Goal: Task Accomplishment & Management: Manage account settings

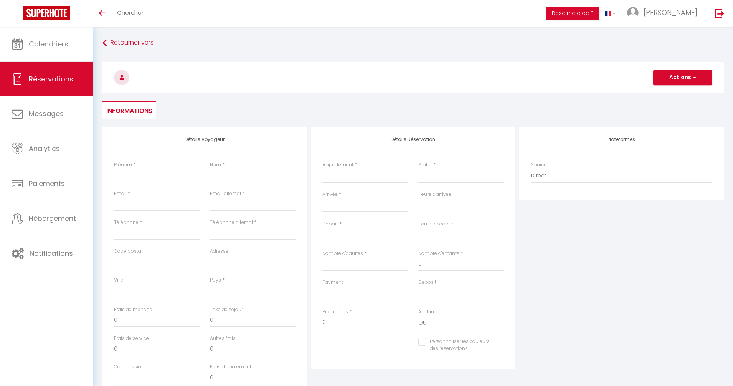
select select
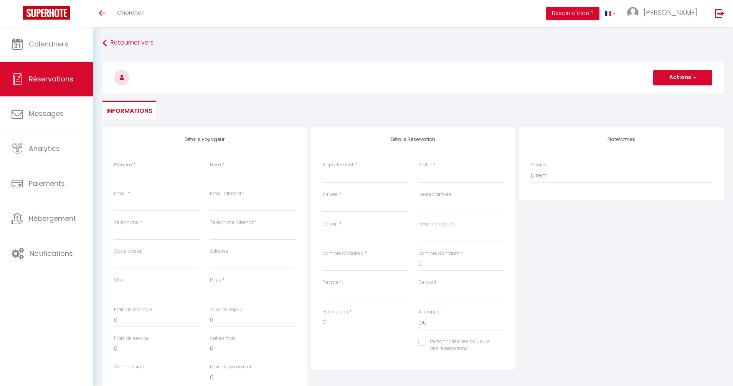
select select
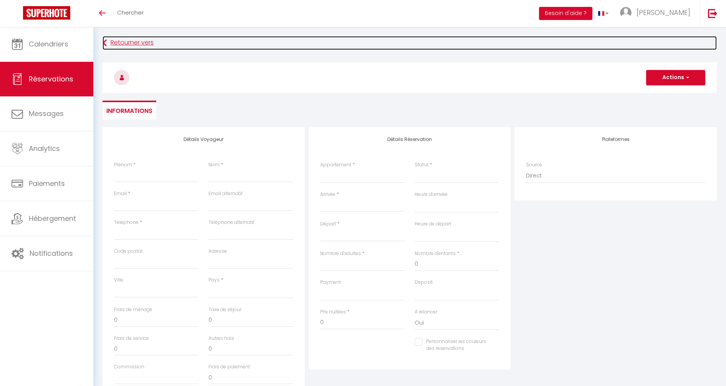
click at [129, 43] on link "Retourner vers" at bounding box center [409, 43] width 614 height 14
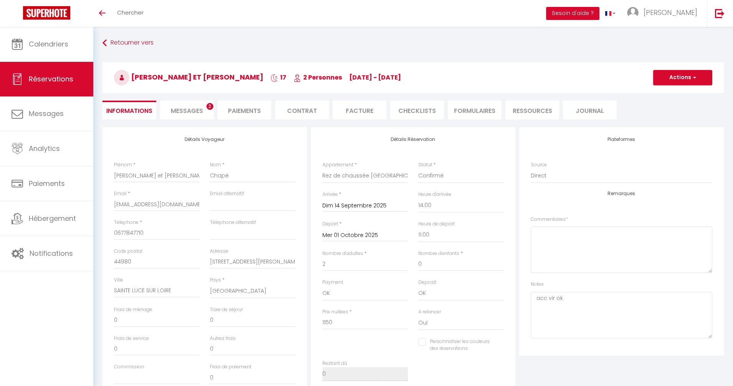
select select "24944"
select select "14:00"
select select "11:00"
click at [430, 175] on select "Confirmé Non Confirmé [PERSON_NAME] par le voyageur No Show Request" at bounding box center [457, 176] width 84 height 15
select select "0"
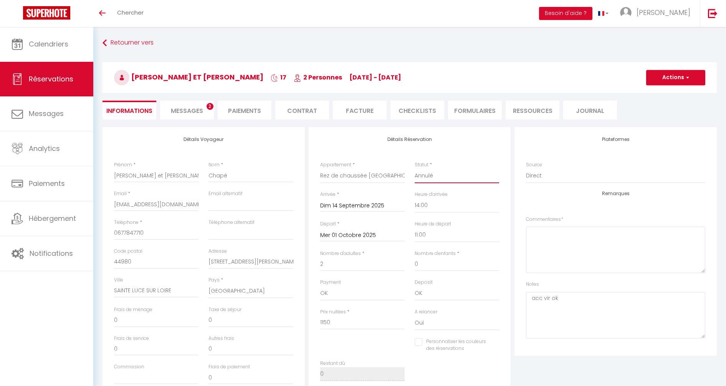
click at [415, 169] on select "Confirmé Non Confirmé [PERSON_NAME] par le voyageur No Show Request" at bounding box center [457, 176] width 84 height 15
checkbox input "false"
click at [686, 73] on button "Actions" at bounding box center [675, 77] width 59 height 15
click at [662, 94] on link "Enregistrer" at bounding box center [668, 94] width 61 height 10
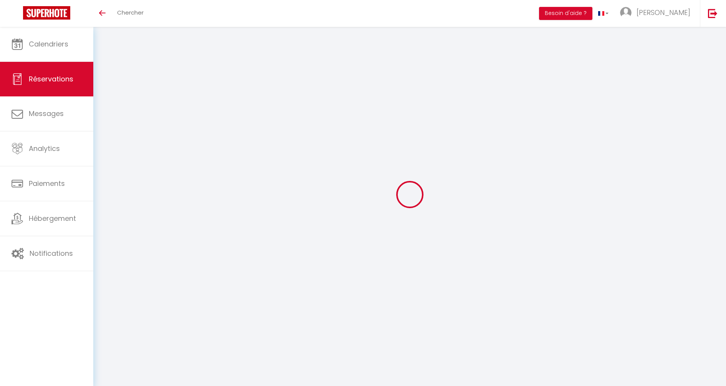
select select "not_cancelled"
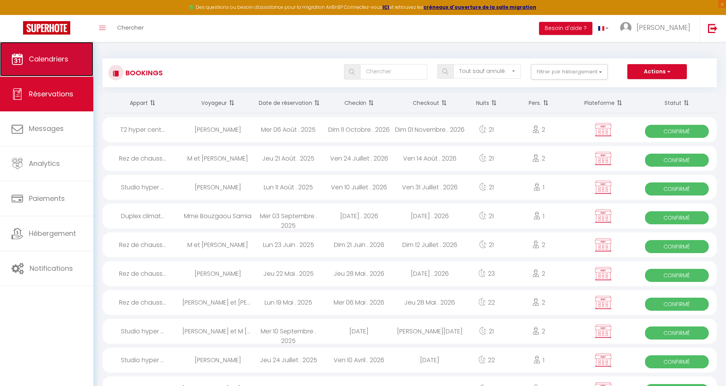
click at [46, 61] on span "Calendriers" at bounding box center [49, 59] width 40 height 10
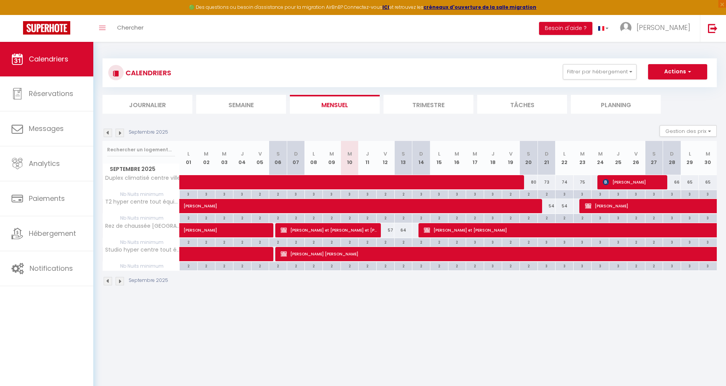
click at [118, 133] on img at bounding box center [120, 133] width 8 height 8
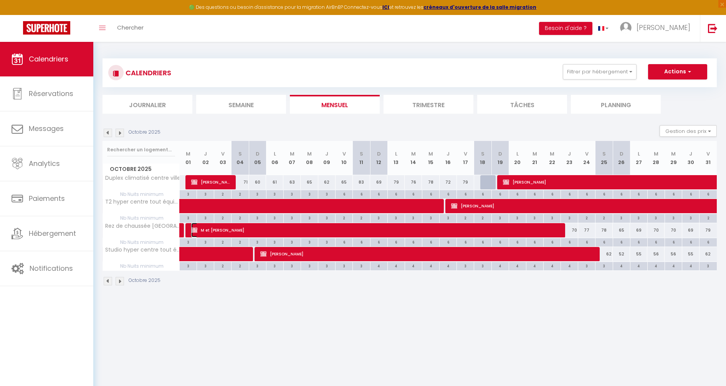
click at [345, 227] on span "M et [PERSON_NAME]" at bounding box center [375, 230] width 369 height 15
select select "OK"
select select "KO"
select select "0"
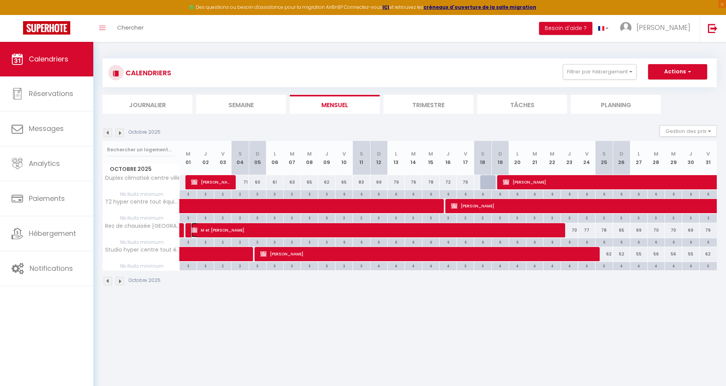
select select "1"
select select
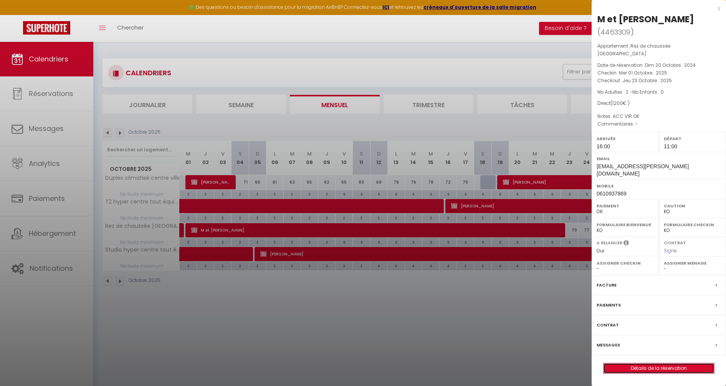
click at [659, 363] on link "Détails de la réservation" at bounding box center [658, 368] width 111 height 10
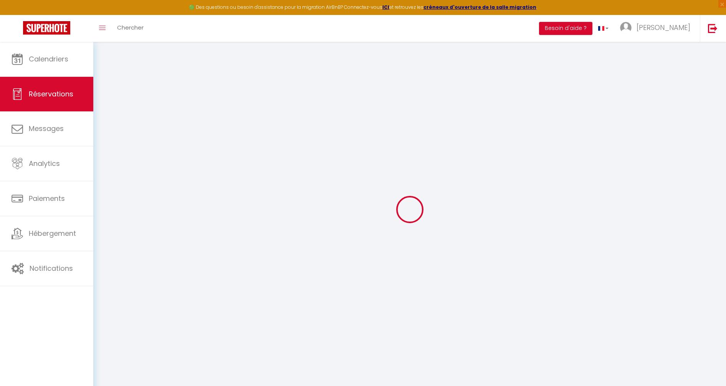
type input "M et Mme Caille"
type input "[PERSON_NAME]"
type input "[EMAIL_ADDRESS][PERSON_NAME][DOMAIN_NAME]"
type input "0610937869"
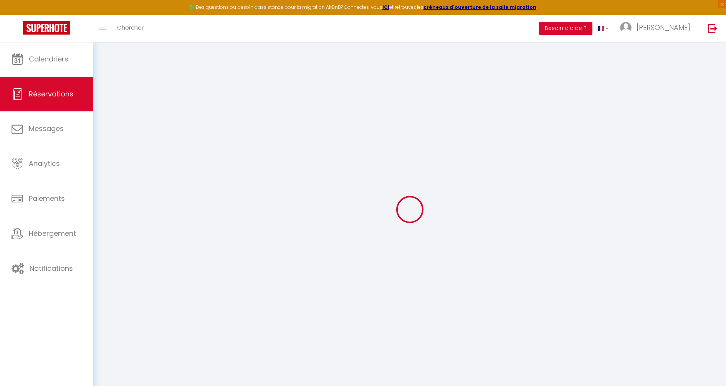
type input "80136"
type input "[STREET_ADDRESS][PERSON_NAME]"
type input "Rivery"
select select "FR"
select select "24944"
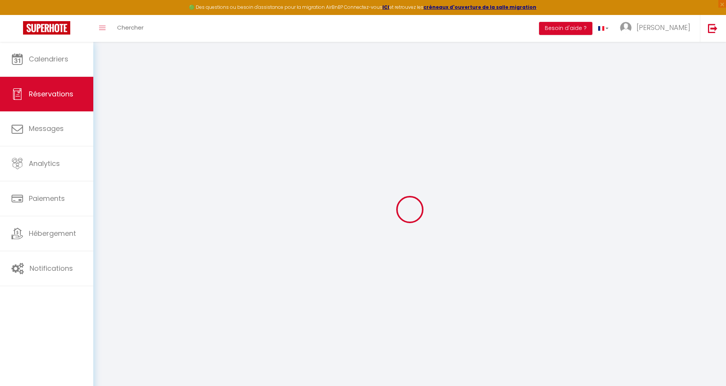
select select "1"
type input "Mer 01 Octobre 2025"
select select
type input "Jeu 23 Octobre 2025"
select select
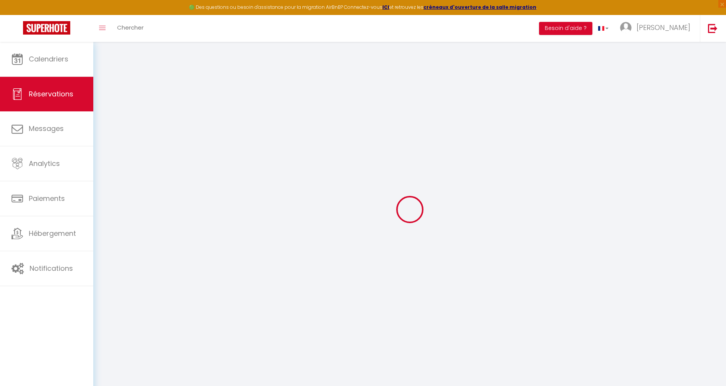
type input "2"
select select "12"
select select
type input "1200"
checkbox input "false"
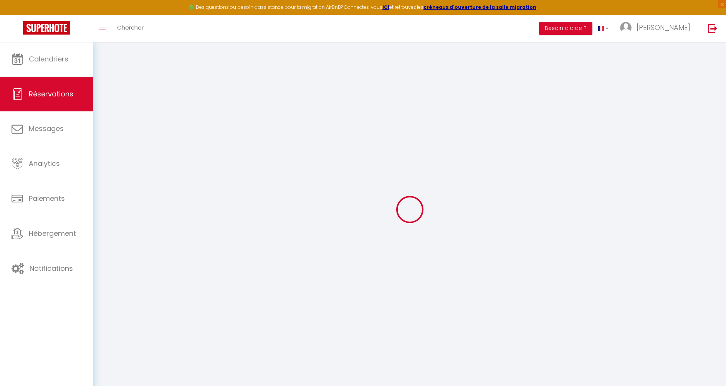
type input "0"
select select
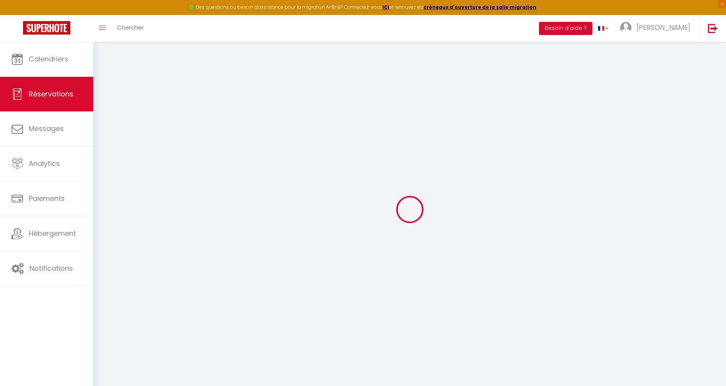
select select
select select "14"
checkbox input "false"
select select
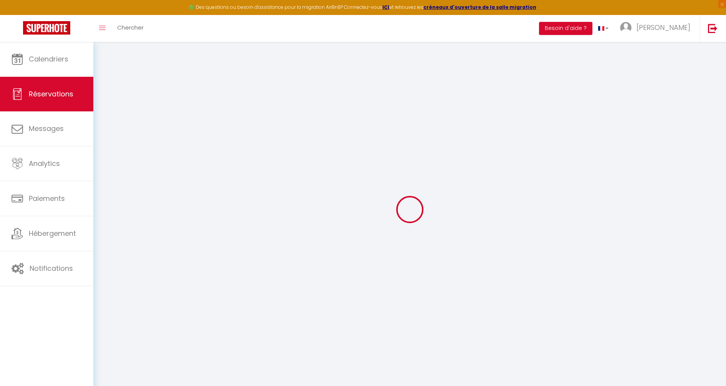
checkbox input "false"
select select
checkbox input "false"
type textarea "ACC VIR OK"
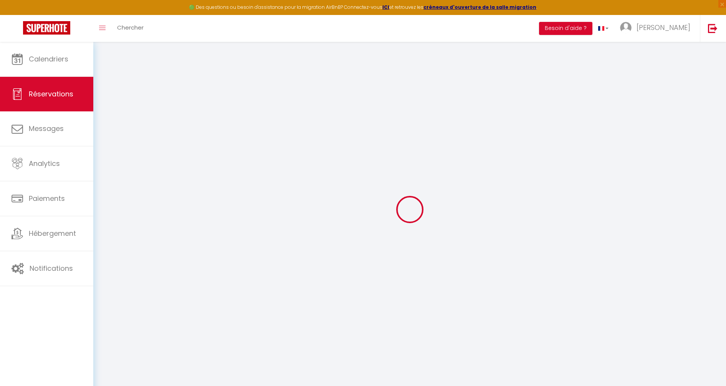
select select
checkbox input "false"
select select "16:00"
select select "11:00"
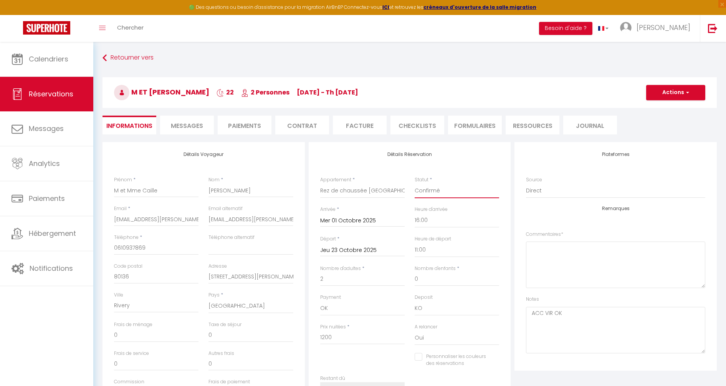
click at [436, 190] on select "Confirmé Non Confirmé [PERSON_NAME] par le voyageur No Show Request" at bounding box center [457, 190] width 84 height 15
select select "0"
click at [415, 183] on select "Confirmé Non Confirmé [PERSON_NAME] par le voyageur No Show Request" at bounding box center [457, 190] width 84 height 15
checkbox input "false"
click at [656, 94] on button "Actions" at bounding box center [675, 92] width 59 height 15
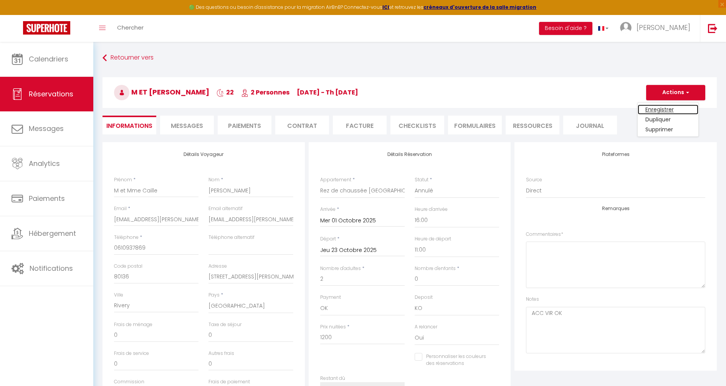
click at [656, 106] on link "Enregistrer" at bounding box center [668, 109] width 61 height 10
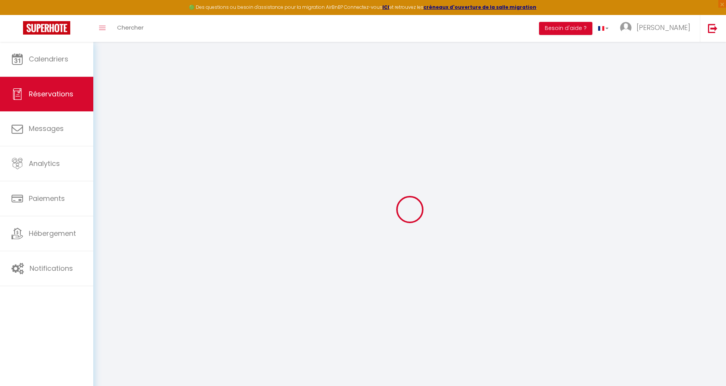
select select "not_cancelled"
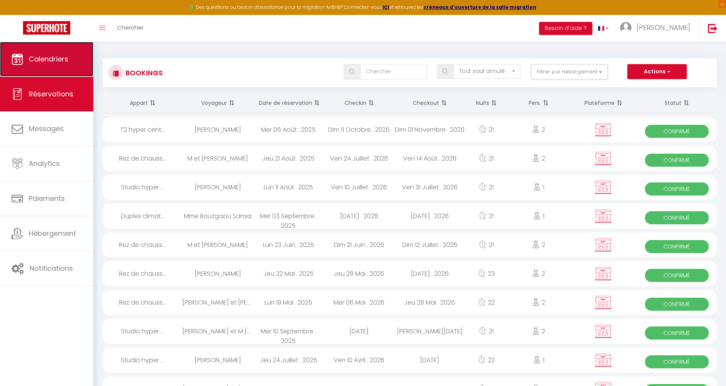
click at [59, 69] on link "Calendriers" at bounding box center [46, 59] width 93 height 35
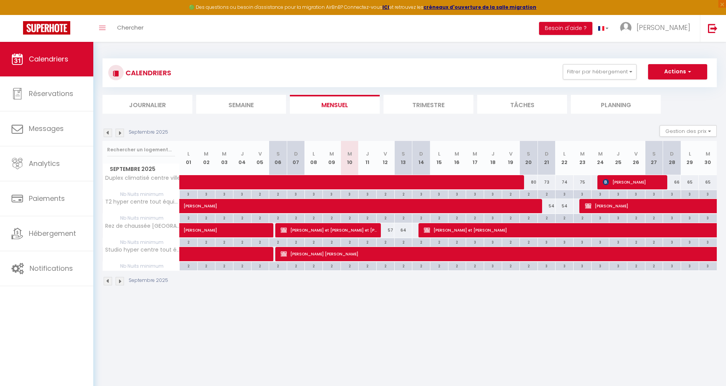
click at [120, 132] on img at bounding box center [120, 133] width 8 height 8
select select
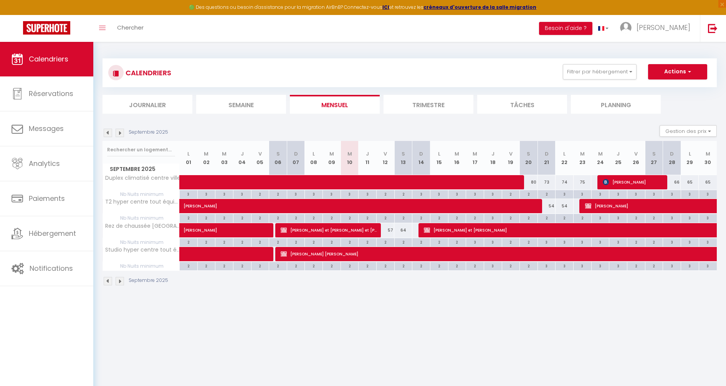
select select
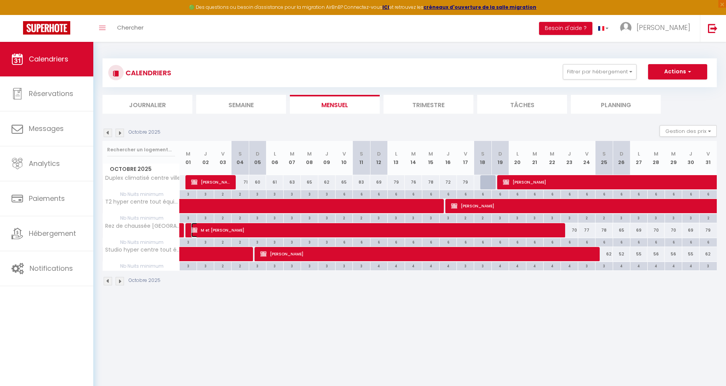
click at [345, 228] on span "M et [PERSON_NAME]" at bounding box center [375, 230] width 369 height 15
select select "KO"
select select "0"
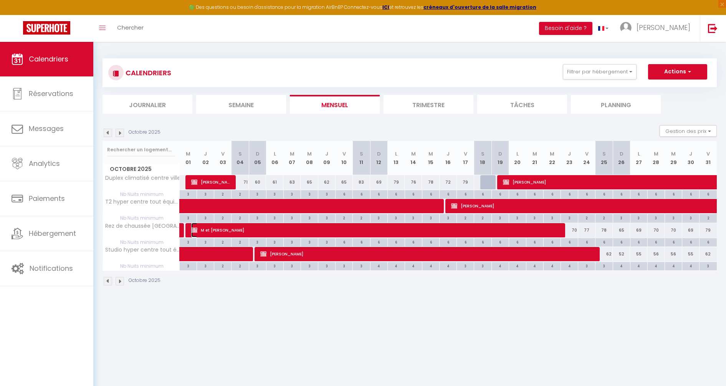
select select "1"
select select
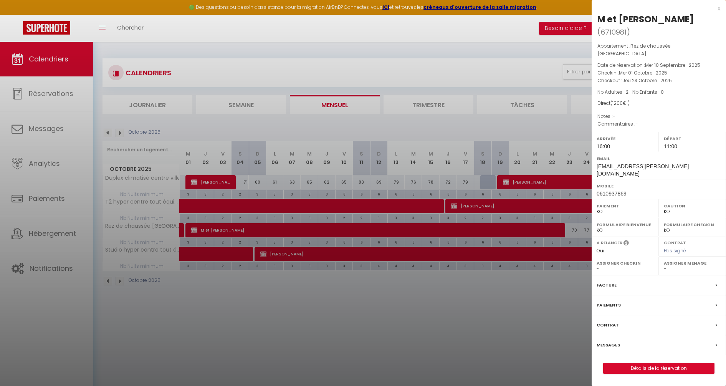
click at [449, 302] on div at bounding box center [363, 193] width 726 height 386
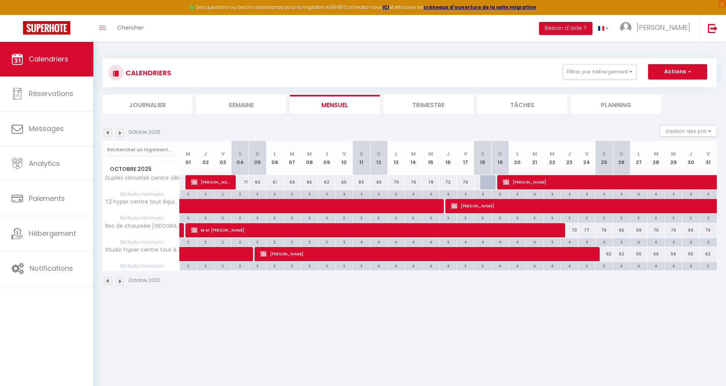
click at [119, 133] on img at bounding box center [120, 133] width 8 height 8
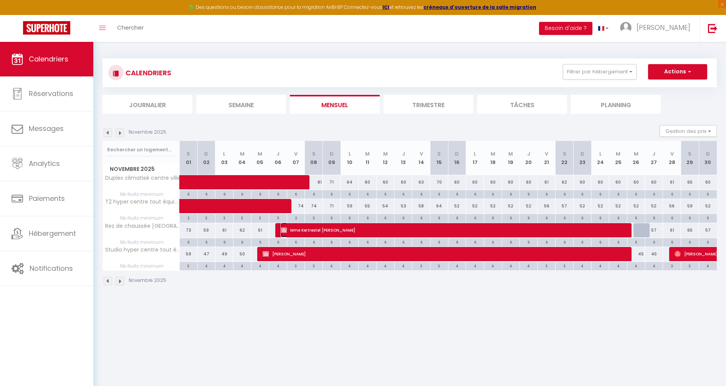
click at [383, 232] on span "Mme Kertrestel [PERSON_NAME]" at bounding box center [455, 230] width 349 height 15
select select "OK"
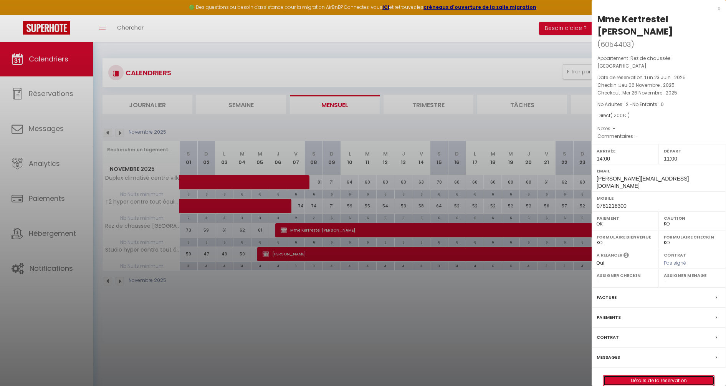
click at [630, 375] on link "Détails de la réservation" at bounding box center [658, 380] width 111 height 10
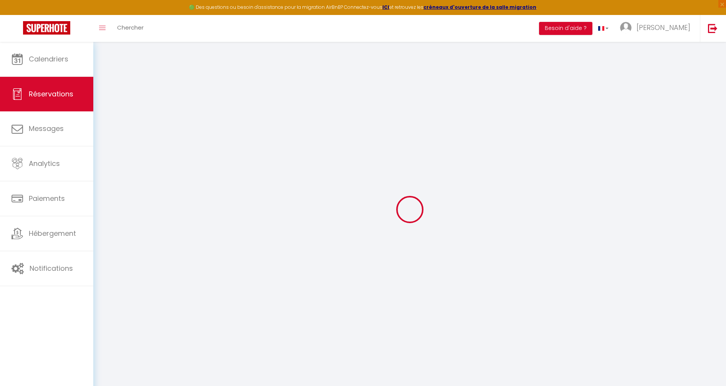
type input "Mme Kertrestel"
type input "[PERSON_NAME]"
type input "[PERSON_NAME][EMAIL_ADDRESS][DOMAIN_NAME]"
type input "0781218300"
select select
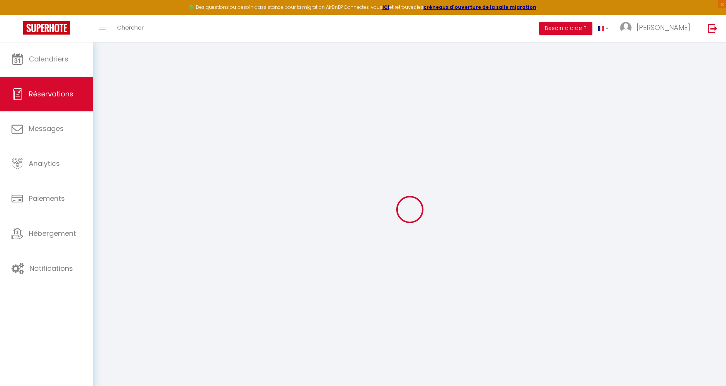
select select "24944"
select select "1"
type input "Jeu 06 Novembre 2025"
select select
type input "Mer 26 Novembre 2025"
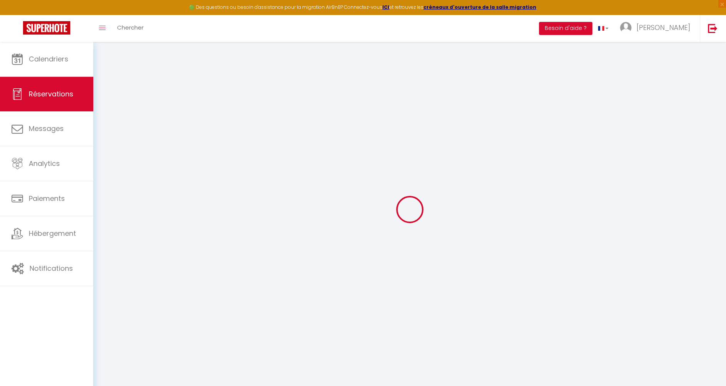
select select
type input "2"
select select "12"
select select
type input "1200"
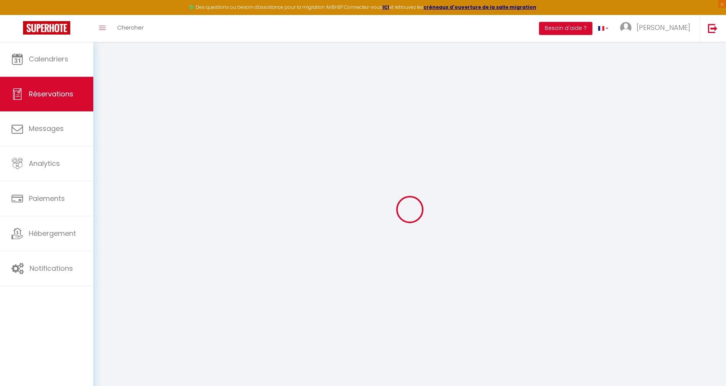
checkbox input "false"
type input "0"
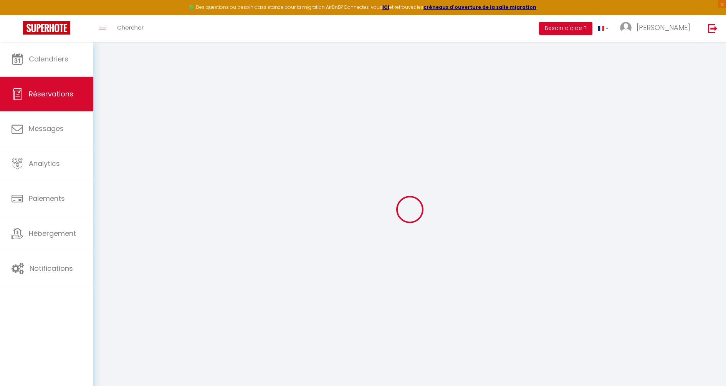
select select
select select "14"
checkbox input "false"
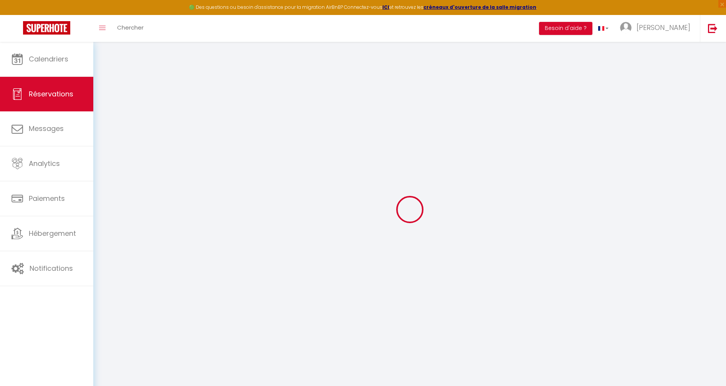
select select
checkbox input "false"
select select
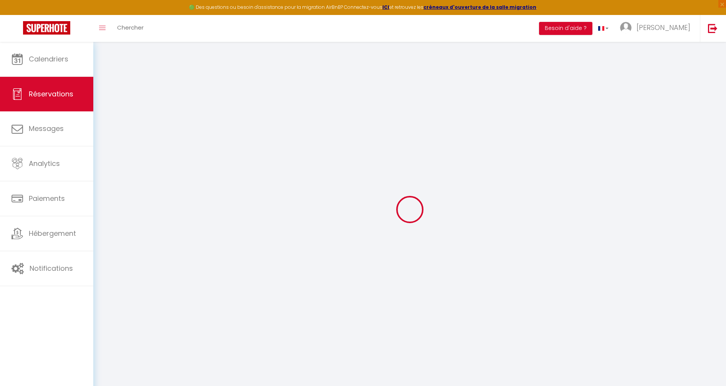
select select
checkbox input "false"
select select
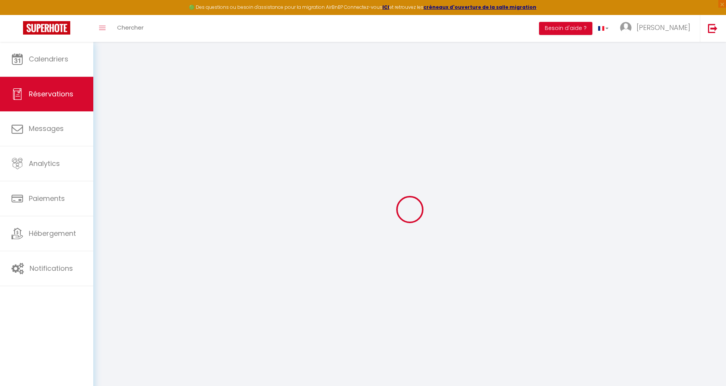
select select
checkbox input "false"
select select
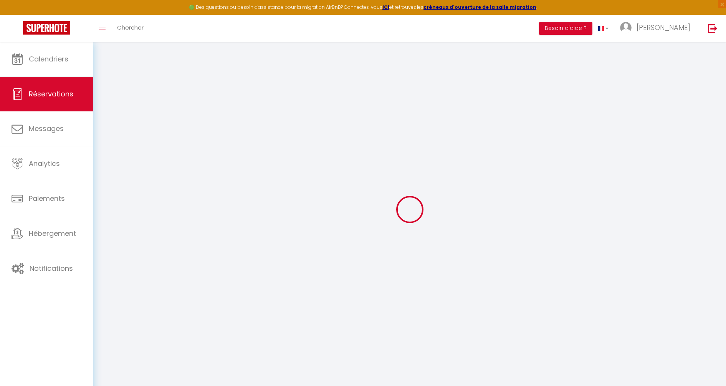
checkbox input "false"
select select
checkbox input "false"
select select "14:00"
select select "11:00"
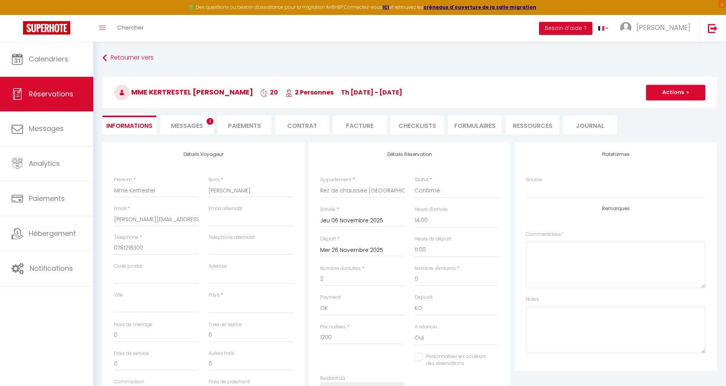
click at [665, 96] on button "Actions" at bounding box center [675, 92] width 59 height 15
click at [465, 183] on div "Statut * Confirmé Non Confirmé Annulé Annulé par le voyageur No Show Request" at bounding box center [457, 187] width 84 height 22
click at [463, 187] on select "Confirmé Non Confirmé [PERSON_NAME] par le voyageur No Show Request" at bounding box center [457, 190] width 84 height 15
select select "0"
click at [415, 183] on select "Confirmé Non Confirmé [PERSON_NAME] par le voyageur No Show Request" at bounding box center [457, 190] width 84 height 15
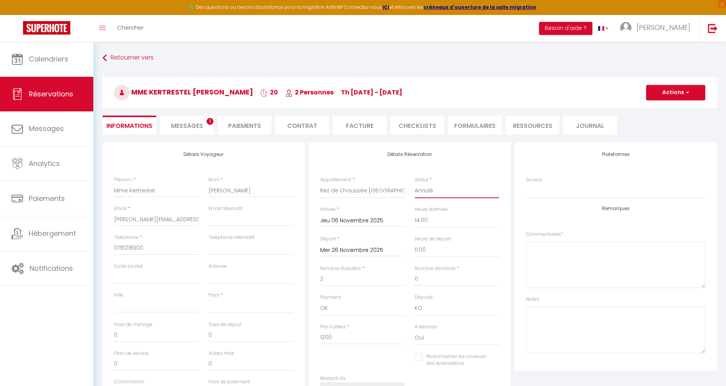
select select
checkbox input "false"
click at [674, 93] on button "Actions" at bounding box center [675, 92] width 59 height 15
click at [666, 105] on link "Enregistrer" at bounding box center [668, 109] width 61 height 10
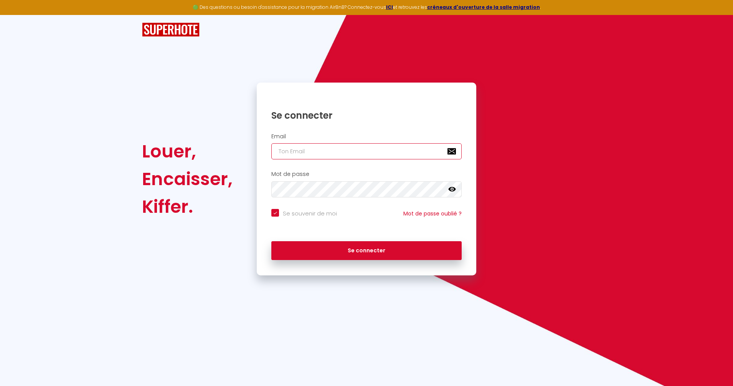
click at [333, 153] on input "email" at bounding box center [366, 151] width 190 height 16
type input "[EMAIL_ADDRESS][DOMAIN_NAME]"
click at [271, 241] on button "Se connecter" at bounding box center [366, 250] width 190 height 19
checkbox input "true"
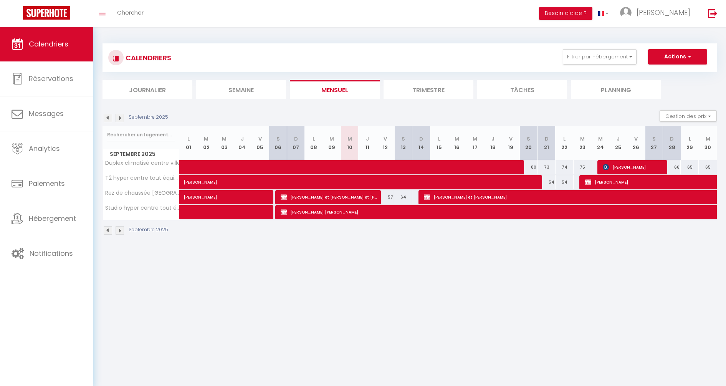
click at [124, 116] on div "Septembre 2025" at bounding box center [136, 118] width 68 height 8
click at [120, 117] on img at bounding box center [120, 118] width 8 height 8
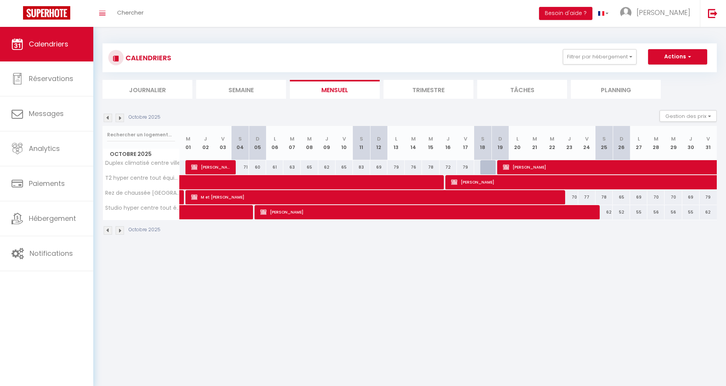
click at [120, 117] on img at bounding box center [120, 118] width 8 height 8
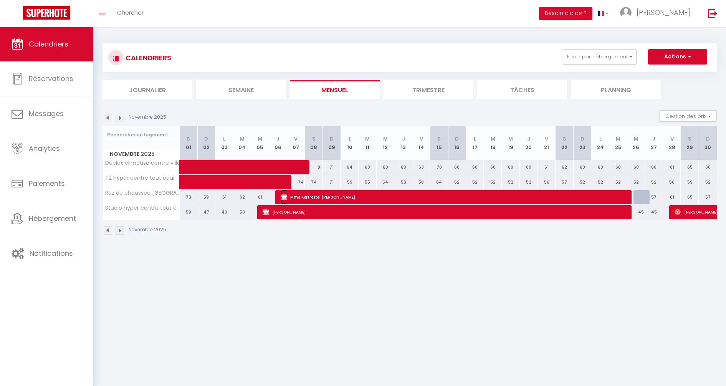
click at [342, 198] on span "Mme Kertrestel [PERSON_NAME]" at bounding box center [455, 197] width 349 height 15
select select "OK"
select select "KO"
select select "0"
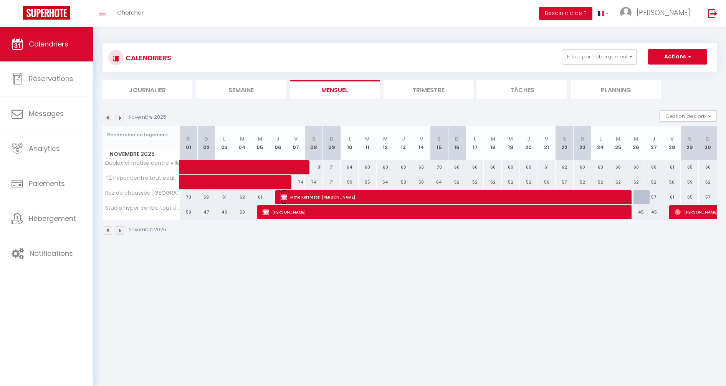
select select "1"
select select
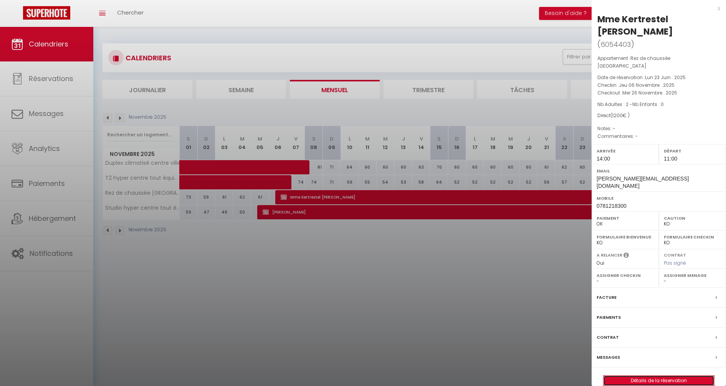
click at [653, 375] on link "Détails de la réservation" at bounding box center [658, 380] width 111 height 10
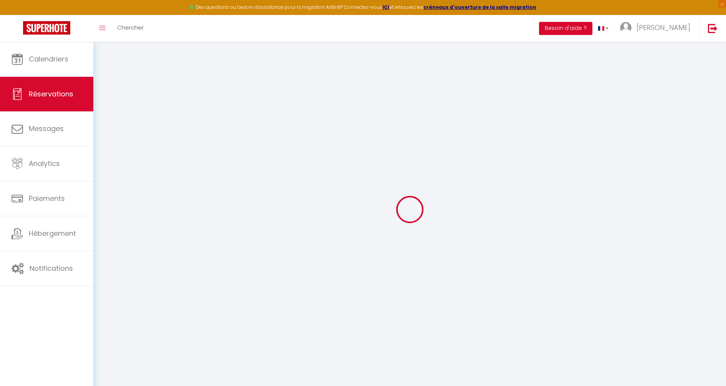
select select
select select "14"
checkbox input "false"
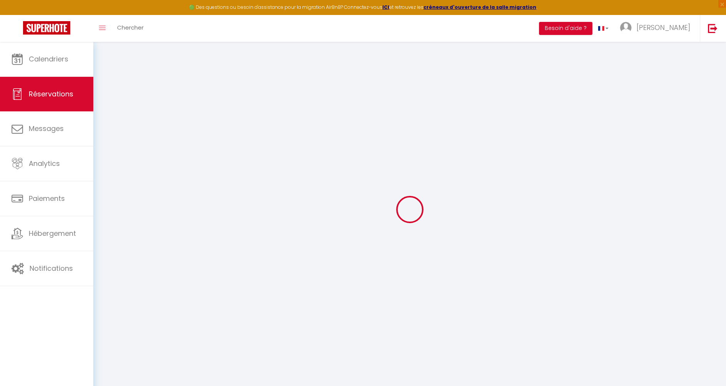
select select
checkbox input "false"
select select
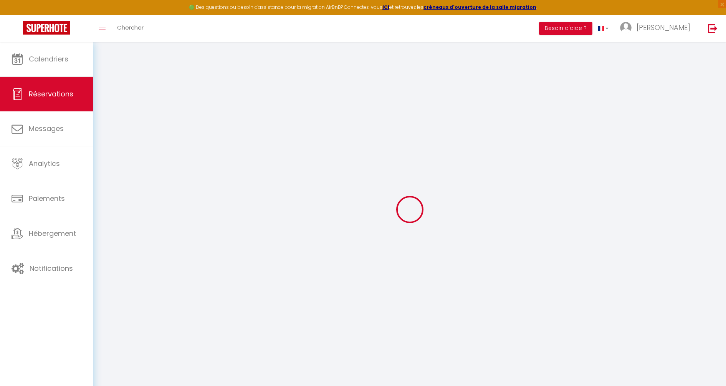
select select
checkbox input "false"
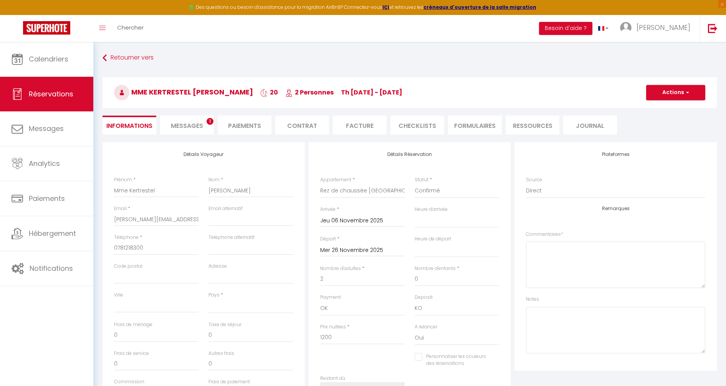
select select
checkbox input "false"
select select
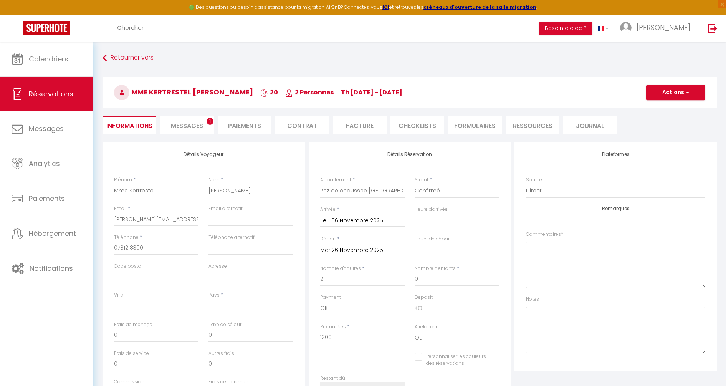
checkbox input "false"
select select "14:00"
select select "11:00"
click at [454, 190] on select "Confirmé Non Confirmé [PERSON_NAME] par le voyageur No Show Request" at bounding box center [457, 190] width 84 height 15
select select "0"
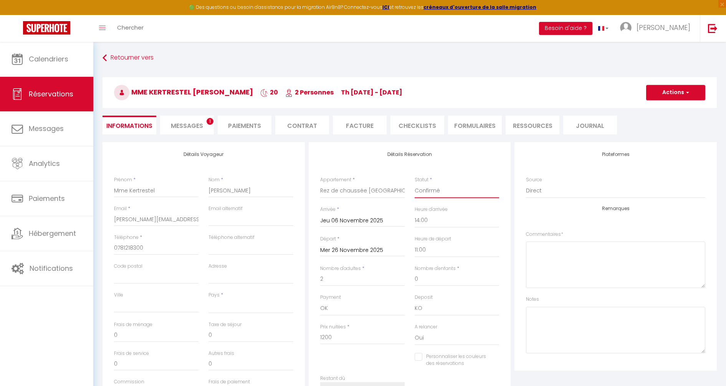
click at [415, 183] on select "Confirmé Non Confirmé [PERSON_NAME] par le voyageur No Show Request" at bounding box center [457, 190] width 84 height 15
select select
checkbox input "false"
click at [669, 97] on button "Actions" at bounding box center [675, 92] width 59 height 15
click at [665, 109] on link "Enregistrer" at bounding box center [668, 109] width 61 height 10
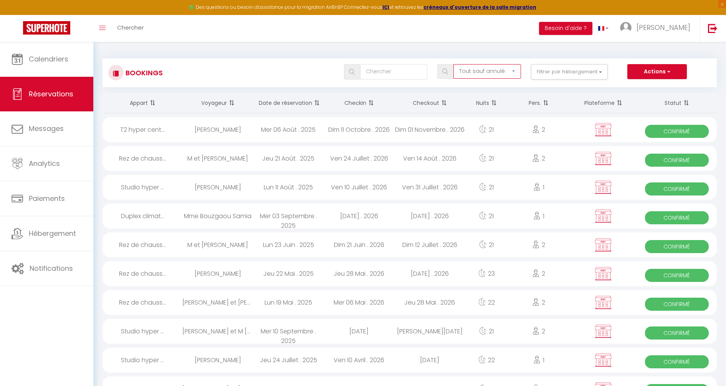
click at [490, 71] on select "Tous les statuts Annulé Confirmé Non Confirmé Tout sauf annulé No Show Request" at bounding box center [487, 71] width 68 height 15
select select "cancelled"
click at [454, 64] on select "Tous les statuts Annulé Confirmé Non Confirmé Tout sauf annulé No Show Request" at bounding box center [487, 71] width 68 height 15
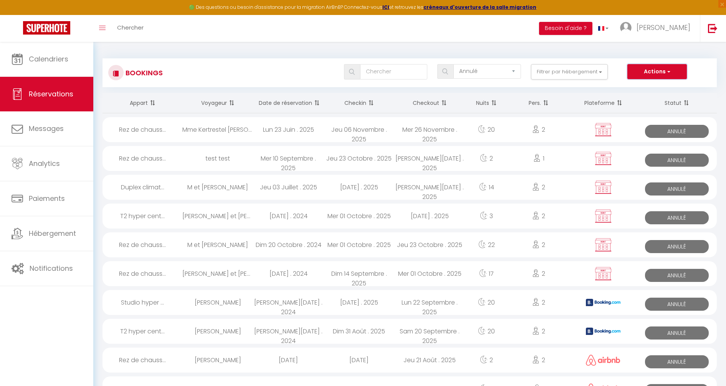
click at [655, 73] on button "Actions" at bounding box center [656, 71] width 59 height 15
click at [619, 68] on div "Tous les statuts Annulé Confirmé Non Confirmé Tout sauf annulé No Show Request …" at bounding box center [435, 71] width 562 height 15
click at [383, 76] on input "text" at bounding box center [394, 71] width 68 height 15
type input "kertrestel"
click at [351, 74] on img at bounding box center [352, 72] width 6 height 6
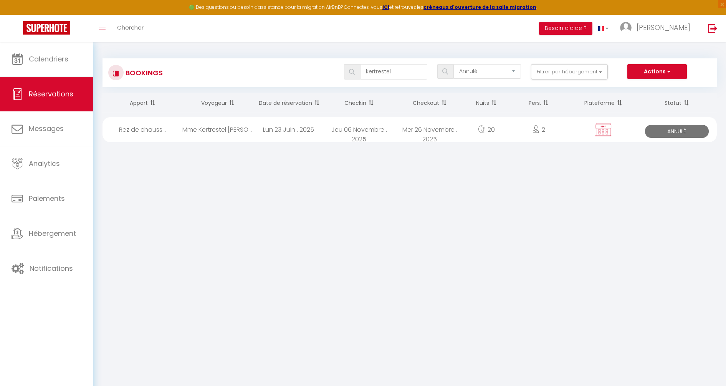
click at [306, 130] on div "Lun 23 Juin . 2025" at bounding box center [288, 129] width 71 height 25
select select "OK"
select select "KO"
select select "0"
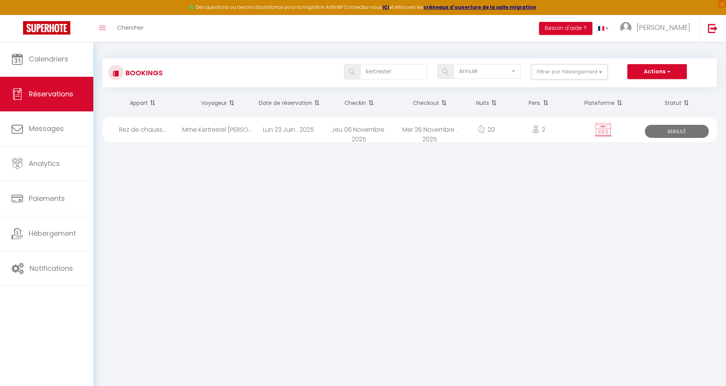
select select "1"
select select
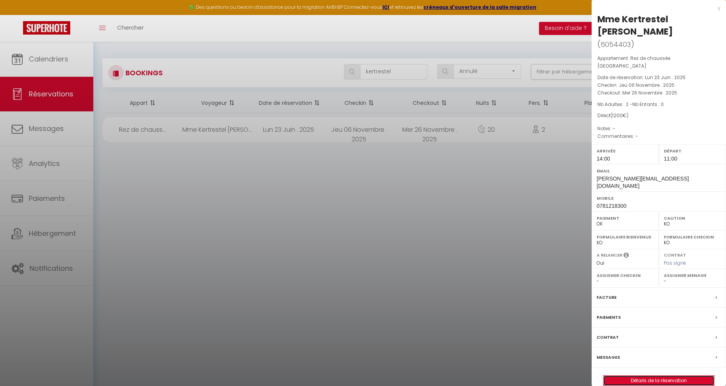
click at [683, 375] on link "Détails de la réservation" at bounding box center [658, 380] width 111 height 10
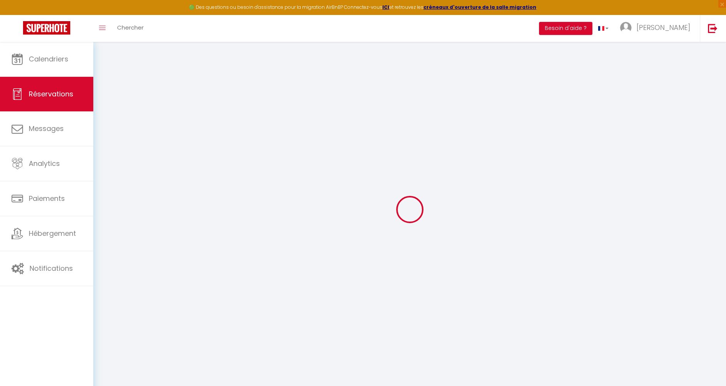
type input "Mme Kertrestel"
type input "[PERSON_NAME]"
type input "[PERSON_NAME][EMAIL_ADDRESS][DOMAIN_NAME]"
type input "0781218300"
select select
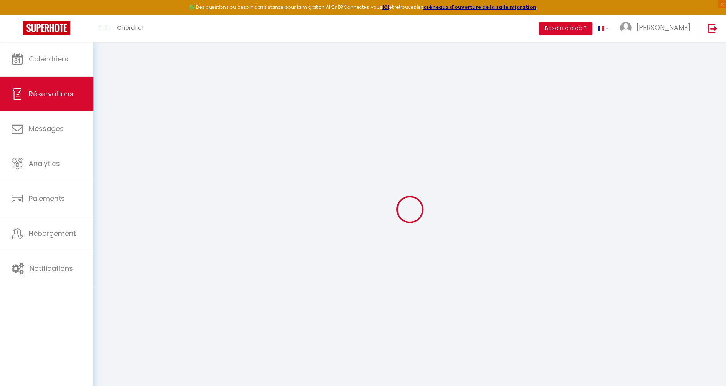
select select "24944"
select select "0"
type input "Jeu 06 Novembre 2025"
select select
type input "Mer 26 Novembre 2025"
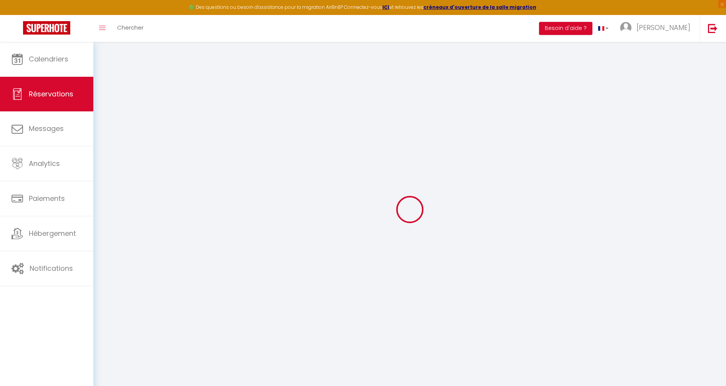
select select
type input "2"
select select "10"
select select "14"
type input "1200"
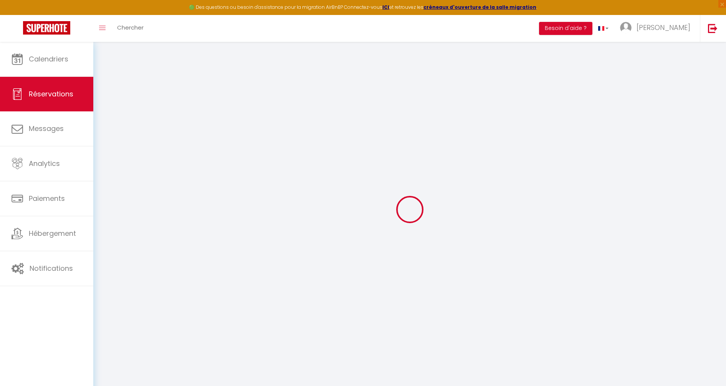
checkbox input "false"
type input "1200"
type input "0"
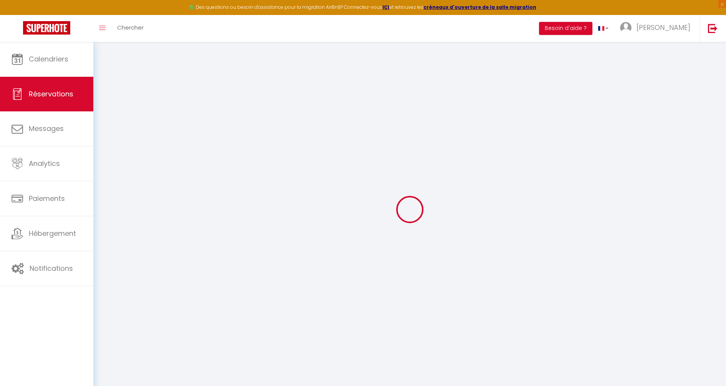
select select
checkbox input "false"
select select
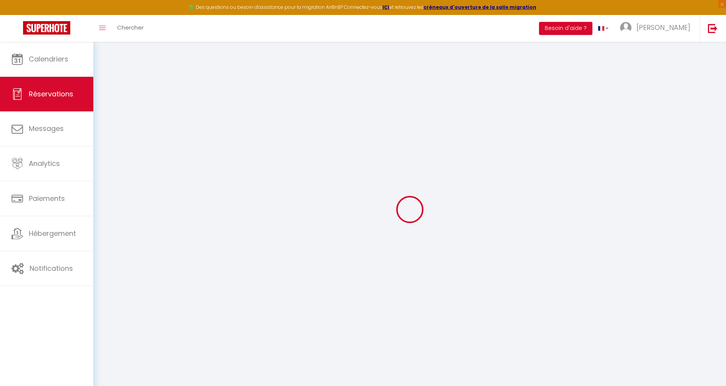
select select
checkbox input "false"
select select
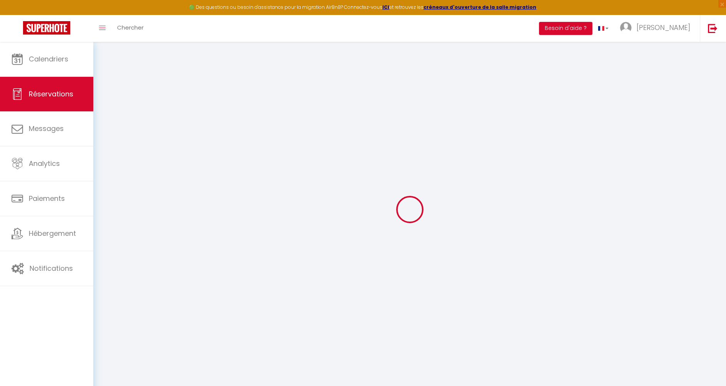
select select
checkbox input "false"
select select
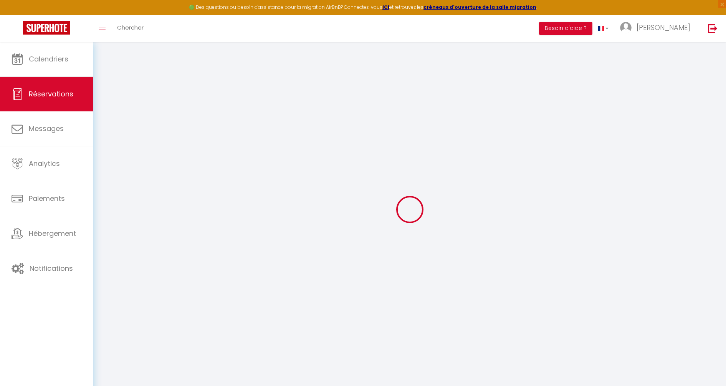
checkbox input "false"
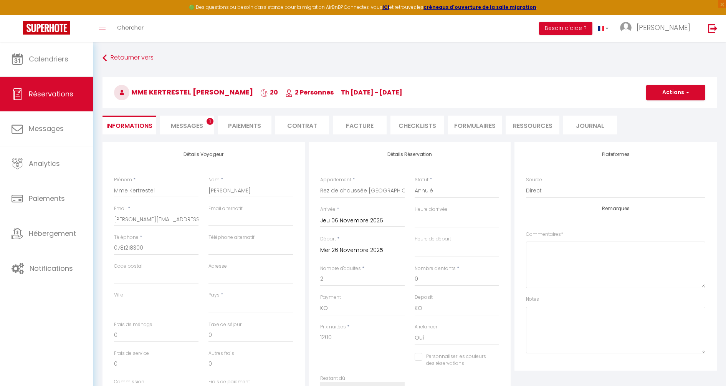
select select
checkbox input "false"
select select
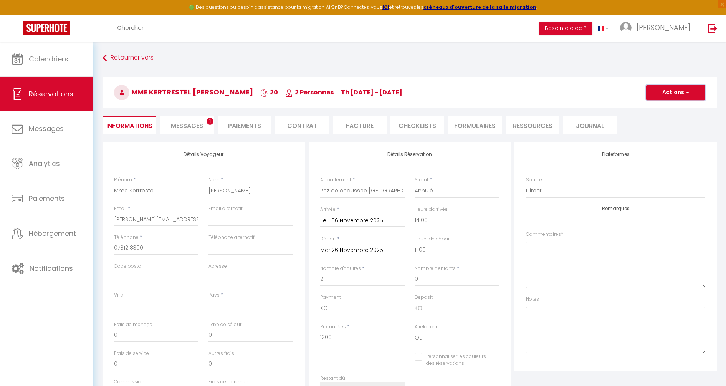
click at [672, 94] on button "Actions" at bounding box center [675, 92] width 59 height 15
click at [659, 119] on link "Dupliquer" at bounding box center [668, 119] width 61 height 10
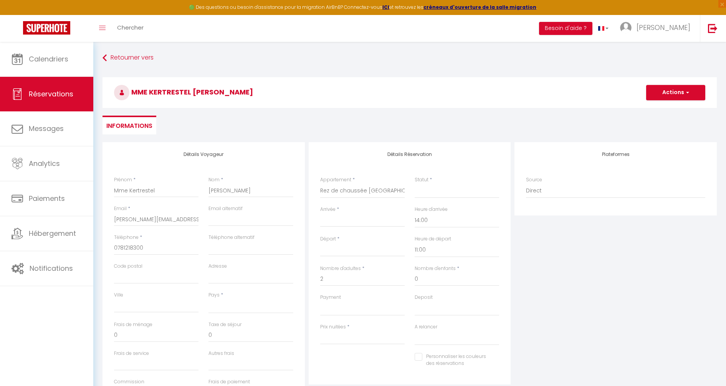
click at [349, 219] on input "Arrivée" at bounding box center [362, 221] width 84 height 10
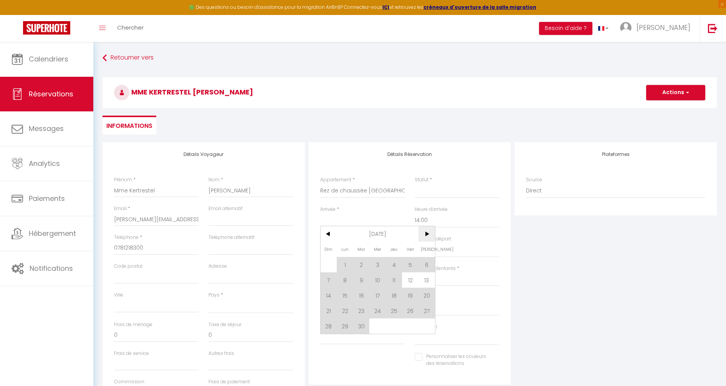
click at [430, 236] on span ">" at bounding box center [426, 233] width 17 height 15
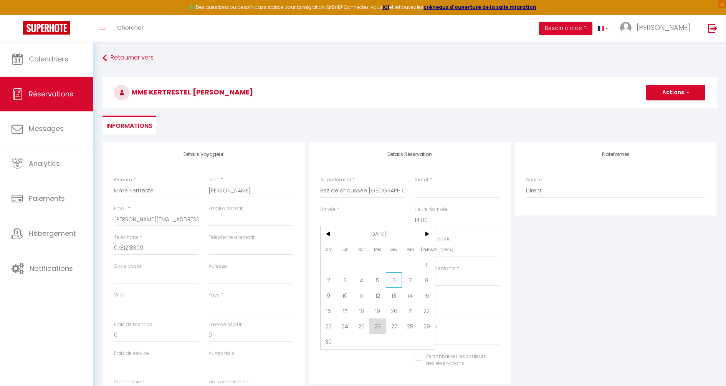
click at [396, 279] on span "6" at bounding box center [394, 279] width 17 height 15
click at [434, 221] on select "00:00 00:30 01:00 01:30 02:00 02:30 03:00 03:30 04:00 04:30 05:00 05:30 06:00 0…" at bounding box center [457, 220] width 84 height 15
click at [415, 213] on select "00:00 00:30 01:00 01:30 02:00 02:30 03:00 03:30 04:00 04:30 05:00 05:30 06:00 0…" at bounding box center [457, 220] width 84 height 15
click at [377, 250] on input "Ven 07 Novembre 2025" at bounding box center [362, 250] width 84 height 10
click at [381, 354] on span "26" at bounding box center [377, 354] width 17 height 15
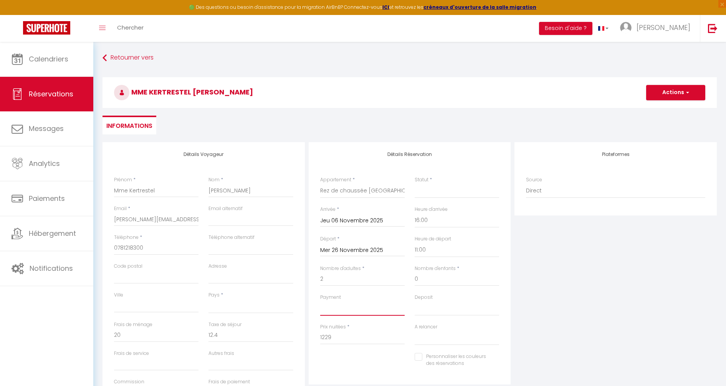
click at [362, 307] on select "OK KO" at bounding box center [362, 308] width 84 height 15
click at [320, 301] on select "OK KO" at bounding box center [362, 308] width 84 height 15
click at [428, 307] on select "OK KO" at bounding box center [457, 308] width 84 height 15
click at [415, 301] on select "OK KO" at bounding box center [457, 308] width 84 height 15
click at [433, 186] on select "Confirmé Non Confirmé [PERSON_NAME] par le voyageur No Show Request" at bounding box center [457, 190] width 84 height 15
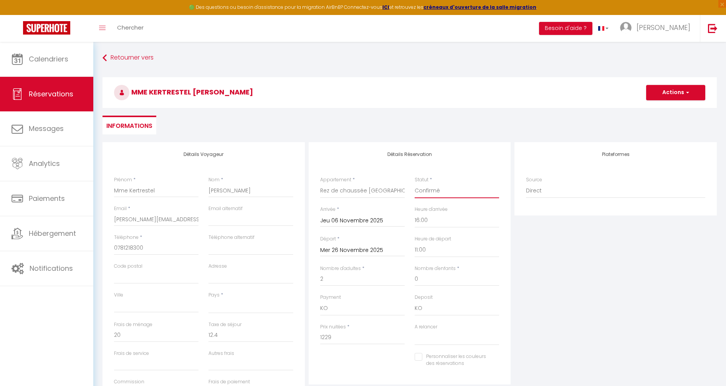
click at [415, 183] on select "Confirmé Non Confirmé [PERSON_NAME] par le voyageur No Show Request" at bounding box center [457, 190] width 84 height 15
click at [151, 220] on input "[PERSON_NAME][EMAIL_ADDRESS][DOMAIN_NAME]" at bounding box center [156, 219] width 84 height 14
drag, startPoint x: 190, startPoint y: 218, endPoint x: 95, endPoint y: 215, distance: 94.9
click at [96, 215] on div "Retourner vers Mme Kertrestel [PERSON_NAME] Actions Enregistrer Actions Enregis…" at bounding box center [409, 256] width 633 height 428
drag, startPoint x: 279, startPoint y: 218, endPoint x: 213, endPoint y: 219, distance: 65.6
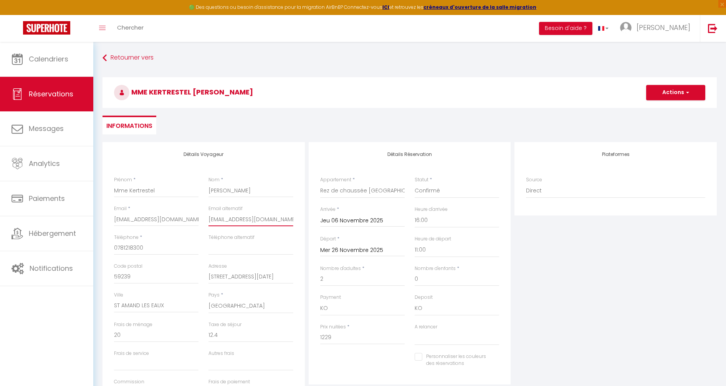
click at [213, 219] on input "[EMAIL_ADDRESS][DOMAIN_NAME]" at bounding box center [250, 219] width 84 height 14
click at [173, 274] on input "59239" at bounding box center [156, 277] width 84 height 14
drag, startPoint x: 150, startPoint y: 275, endPoint x: 103, endPoint y: 274, distance: 47.6
click at [103, 274] on div "Détails Voyageur Prénom * Mme Kertrestel Nom * [PERSON_NAME] * [EMAIL_ADDRESS][…" at bounding box center [203, 279] width 202 height 274
drag, startPoint x: 271, startPoint y: 278, endPoint x: 205, endPoint y: 273, distance: 66.9
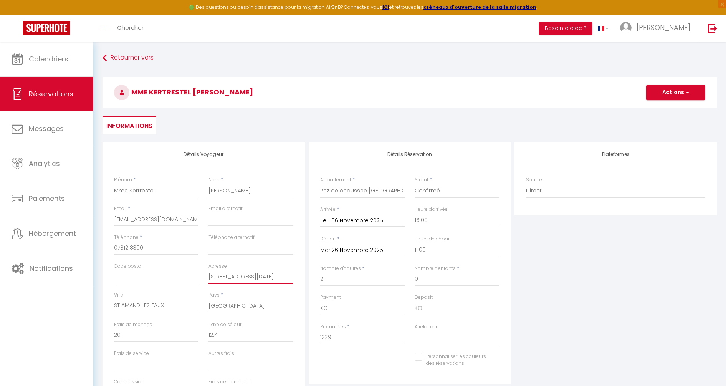
click at [205, 273] on div "Adresse [STREET_ADDRESS][DATE]" at bounding box center [250, 277] width 94 height 29
drag, startPoint x: 182, startPoint y: 303, endPoint x: 114, endPoint y: 298, distance: 68.1
click at [114, 298] on div "Ville ST AMAND LES EAUX" at bounding box center [156, 301] width 84 height 21
click at [689, 94] on button "Actions" at bounding box center [675, 92] width 59 height 15
click at [354, 334] on input "1229" at bounding box center [362, 337] width 84 height 14
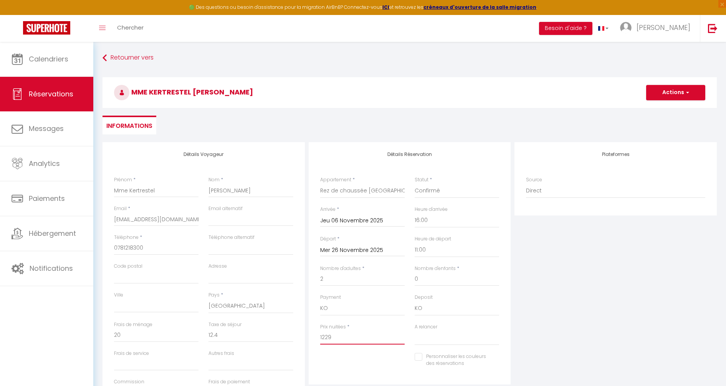
drag, startPoint x: 326, startPoint y: 336, endPoint x: 351, endPoint y: 335, distance: 25.3
click at [350, 335] on input "1229" at bounding box center [362, 337] width 84 height 14
click at [595, 264] on div "Plateformes Source Direct [DOMAIN_NAME] [DOMAIN_NAME] Chalet montagne Expedia G…" at bounding box center [615, 279] width 206 height 274
click at [683, 98] on button "Actions" at bounding box center [675, 92] width 59 height 15
click at [669, 109] on link "Enregistrer" at bounding box center [668, 109] width 61 height 10
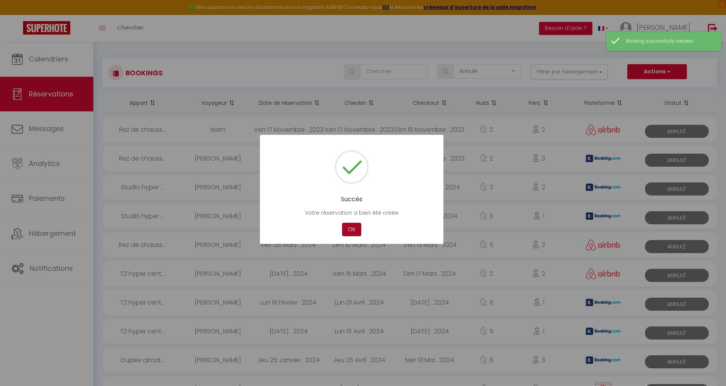
click at [359, 228] on button "OK" at bounding box center [351, 229] width 19 height 13
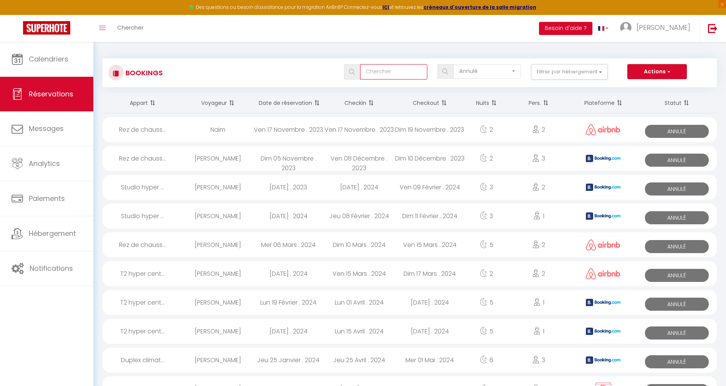
click at [386, 71] on input "text" at bounding box center [394, 71] width 68 height 15
click at [352, 72] on img at bounding box center [352, 72] width 6 height 6
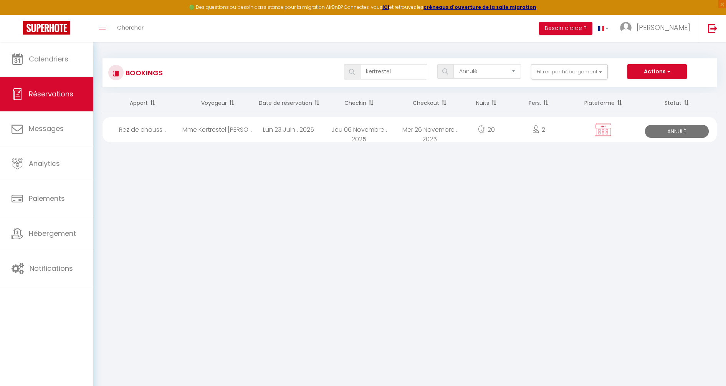
click at [357, 128] on div "Jeu 06 Novembre . 2025" at bounding box center [359, 129] width 71 height 25
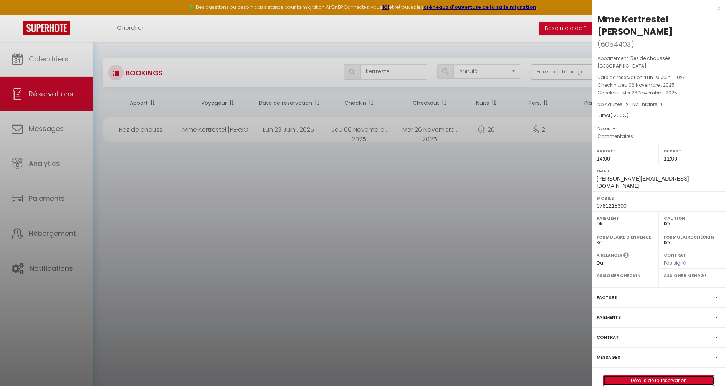
click at [675, 375] on link "Détails de la réservation" at bounding box center [658, 380] width 111 height 10
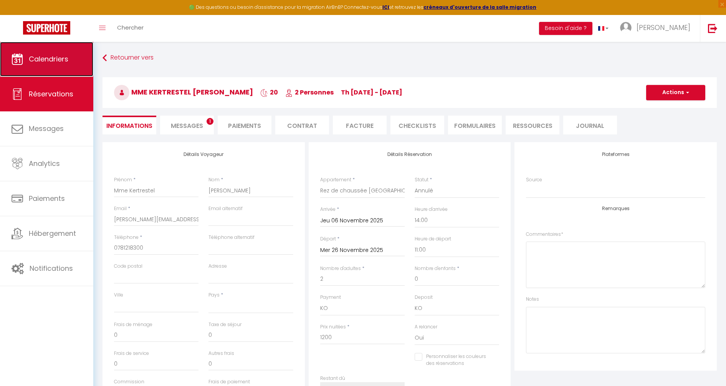
click at [50, 59] on span "Calendriers" at bounding box center [49, 59] width 40 height 10
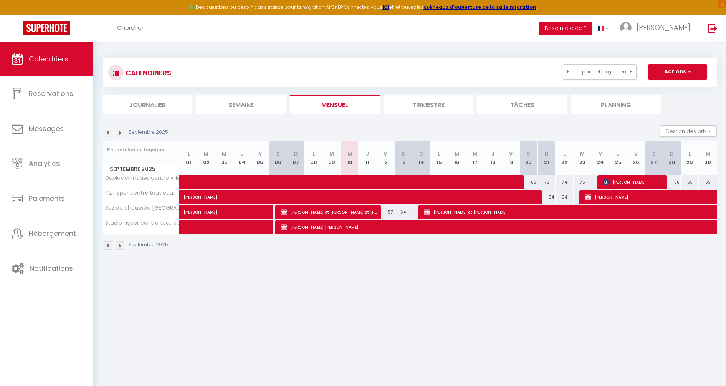
click at [118, 131] on img at bounding box center [120, 133] width 8 height 8
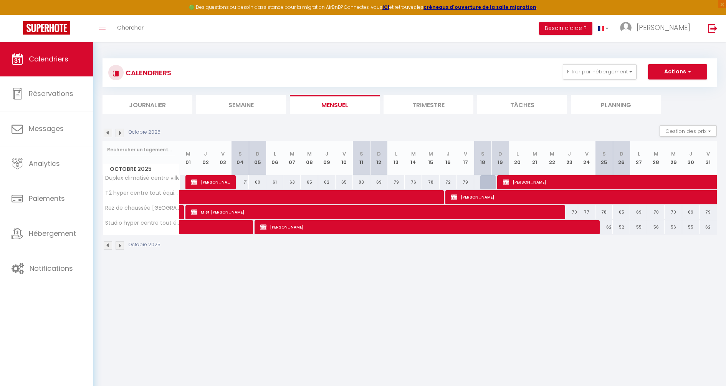
click at [120, 132] on img at bounding box center [120, 133] width 8 height 8
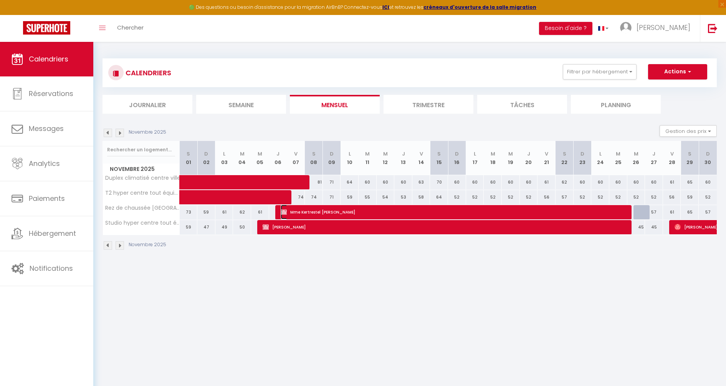
click at [356, 212] on span "Mme Kertrestel [PERSON_NAME]" at bounding box center [455, 212] width 349 height 15
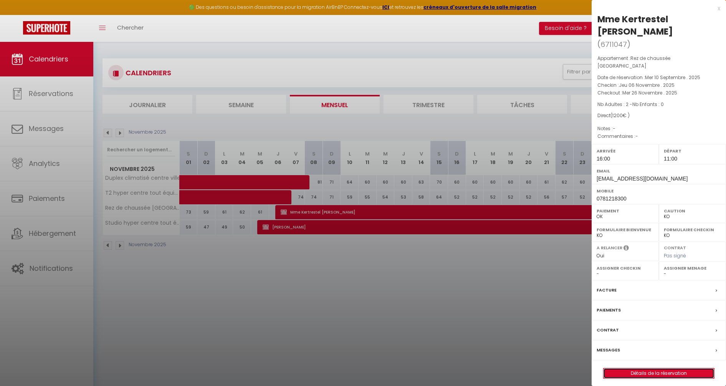
click at [659, 368] on link "Détails de la réservation" at bounding box center [658, 373] width 111 height 10
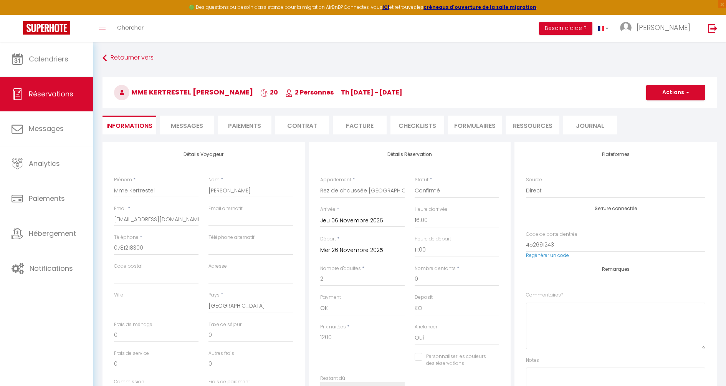
click at [195, 125] on span "Messages" at bounding box center [187, 125] width 32 height 9
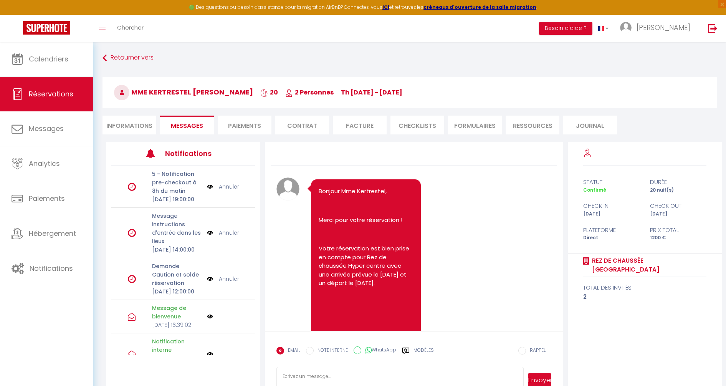
click at [132, 119] on li "Informations" at bounding box center [129, 125] width 54 height 19
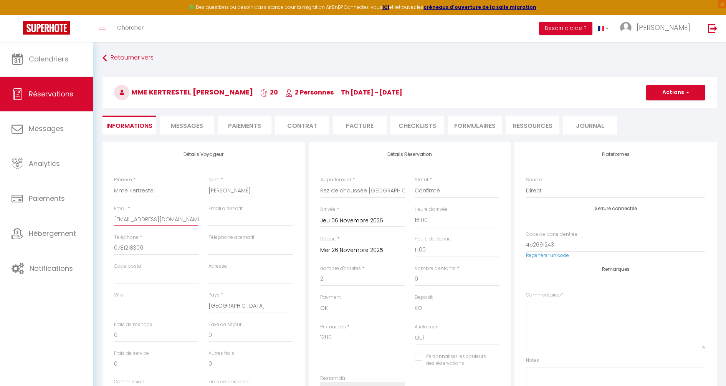
click at [192, 218] on input "[EMAIL_ADDRESS][DOMAIN_NAME]" at bounding box center [156, 219] width 84 height 14
drag, startPoint x: 189, startPoint y: 218, endPoint x: 110, endPoint y: 214, distance: 79.2
click at [110, 214] on div "Email * [EMAIL_ADDRESS][DOMAIN_NAME]" at bounding box center [156, 219] width 94 height 29
paste input "[PERSON_NAME][EMAIL_ADDRESS][DOMAIN_NAME]"
click at [685, 91] on span "button" at bounding box center [686, 92] width 5 height 7
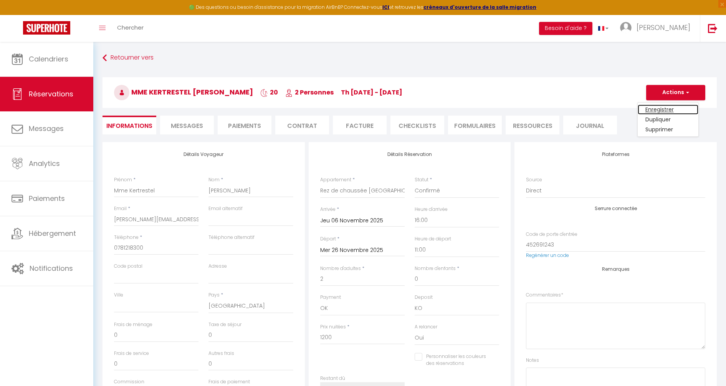
click at [668, 105] on link "Enregistrer" at bounding box center [668, 109] width 61 height 10
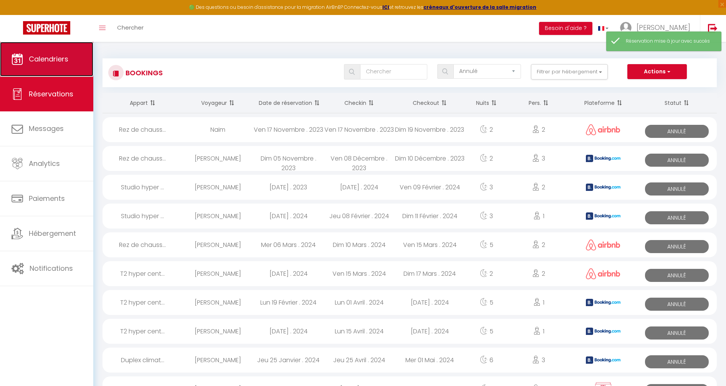
click at [69, 65] on link "Calendriers" at bounding box center [46, 59] width 93 height 35
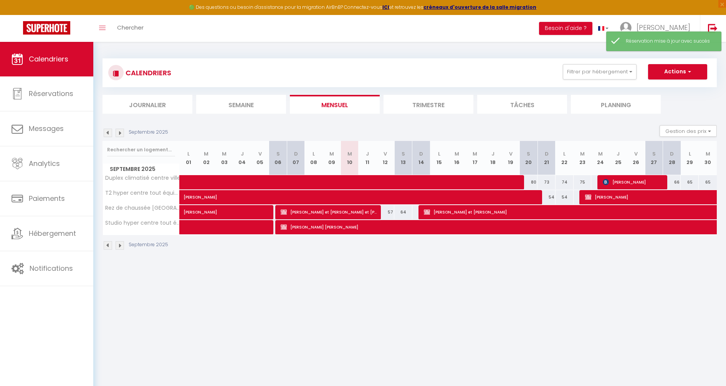
click at [121, 133] on img at bounding box center [120, 133] width 8 height 8
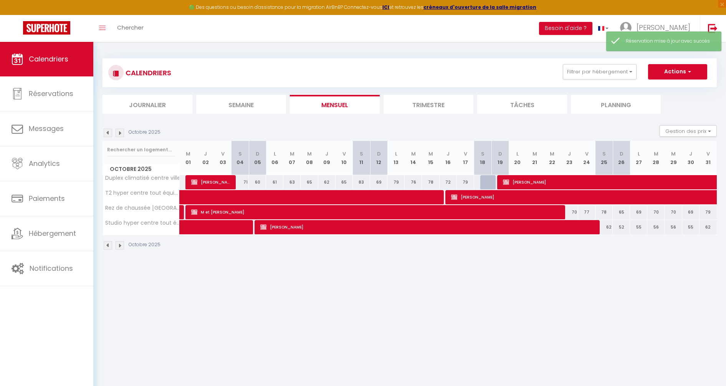
click at [121, 133] on img at bounding box center [120, 133] width 8 height 8
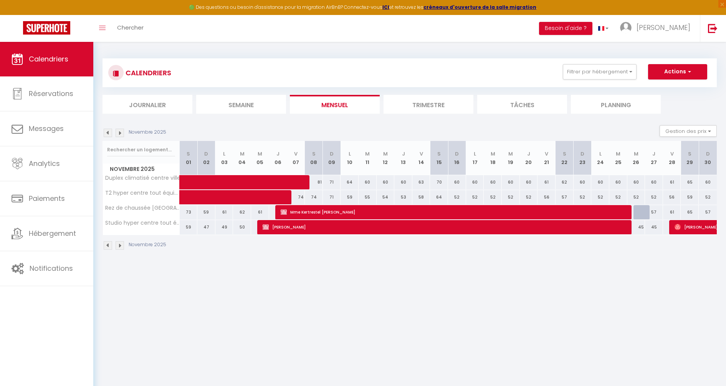
click at [122, 133] on img at bounding box center [120, 133] width 8 height 8
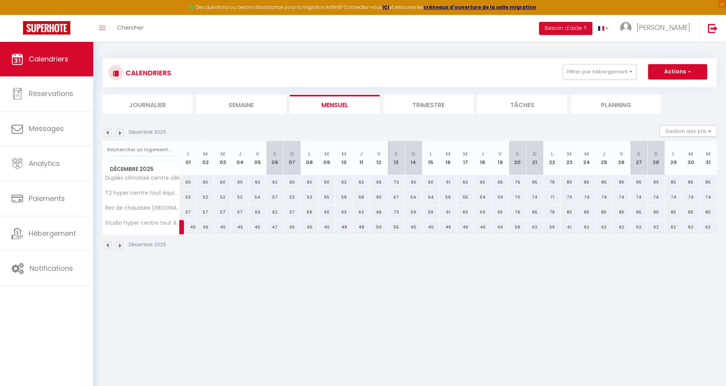
click at [108, 132] on img at bounding box center [108, 133] width 8 height 8
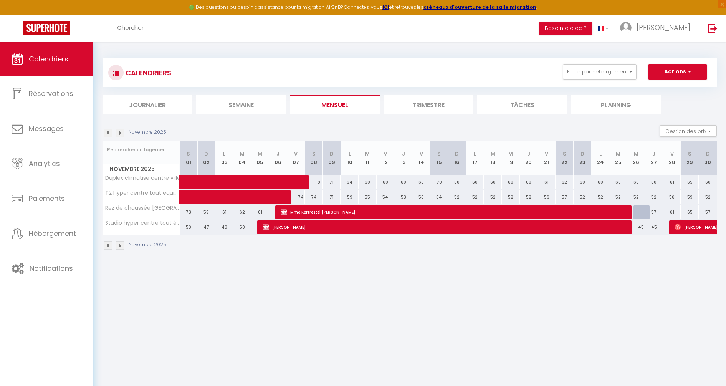
click at [112, 132] on div "Novembre 2025" at bounding box center [135, 133] width 66 height 8
click at [108, 132] on img at bounding box center [108, 133] width 8 height 8
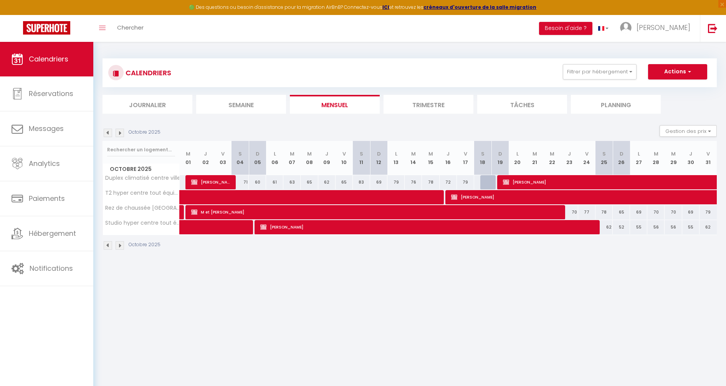
click at [109, 131] on img at bounding box center [108, 133] width 8 height 8
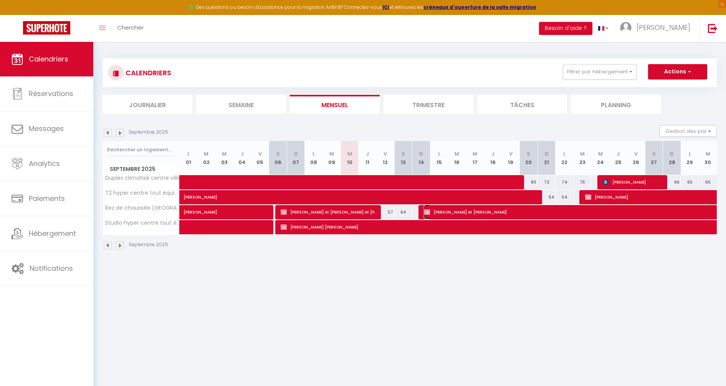
click at [447, 212] on span "[PERSON_NAME] et [PERSON_NAME]" at bounding box center [574, 212] width 300 height 15
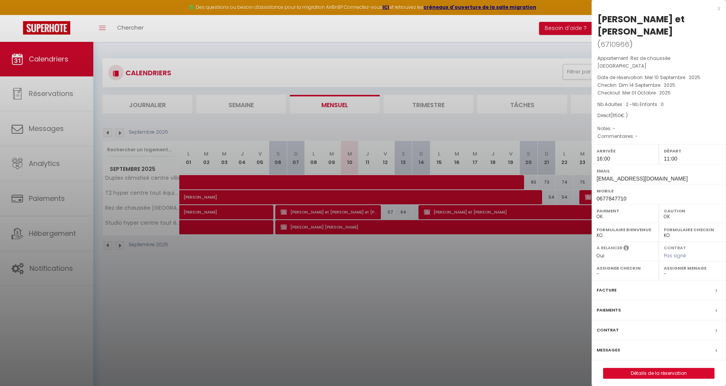
click at [438, 268] on div at bounding box center [363, 193] width 726 height 386
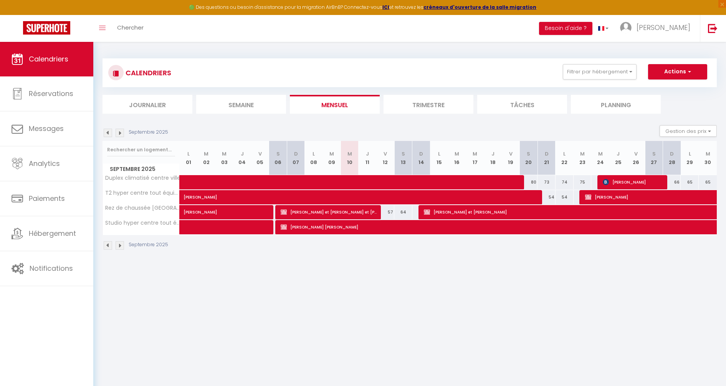
click at [122, 134] on img at bounding box center [120, 133] width 8 height 8
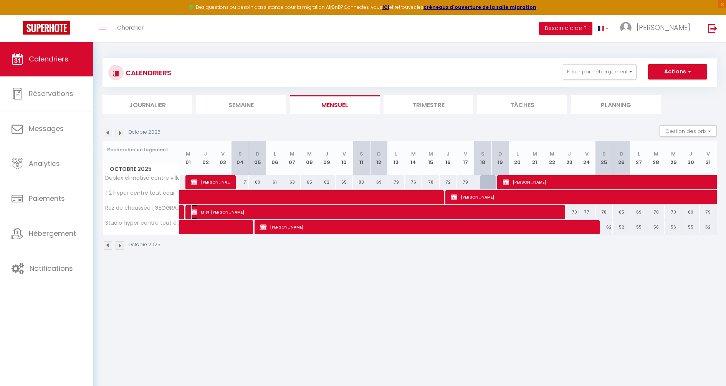
click at [283, 210] on span "M et [PERSON_NAME]" at bounding box center [375, 212] width 369 height 15
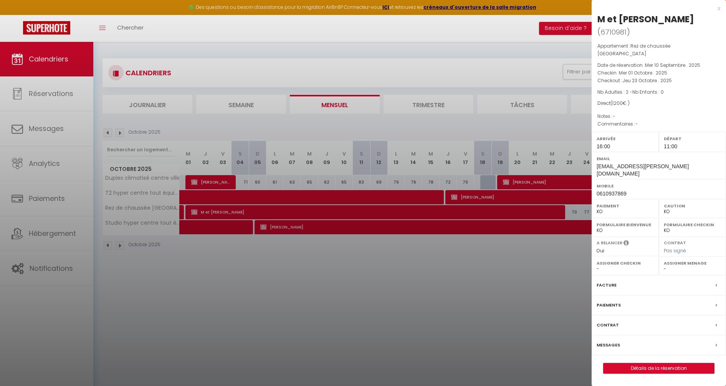
click at [211, 266] on div at bounding box center [363, 193] width 726 height 386
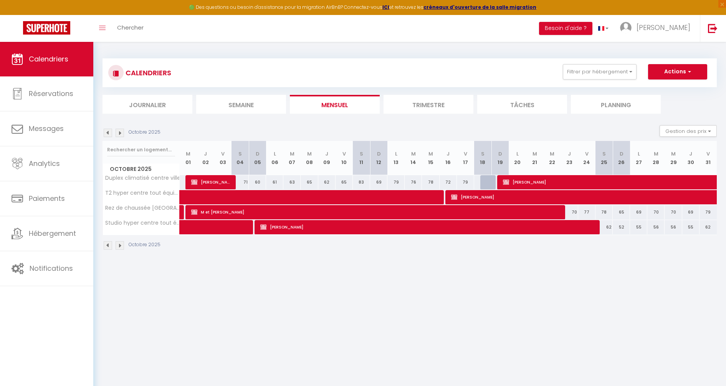
click at [120, 133] on img at bounding box center [120, 133] width 8 height 8
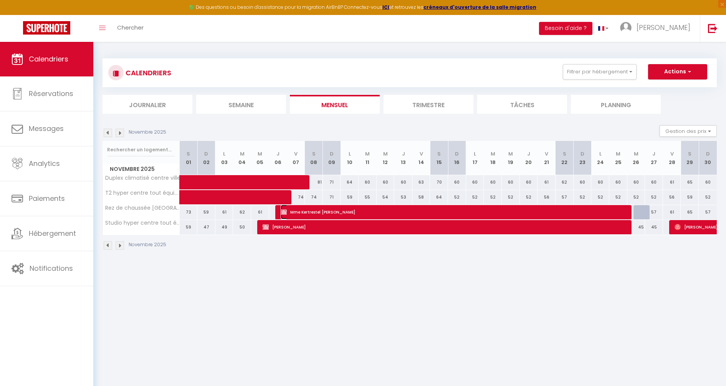
click at [361, 212] on span "Mme Kertrestel [PERSON_NAME]" at bounding box center [455, 212] width 349 height 15
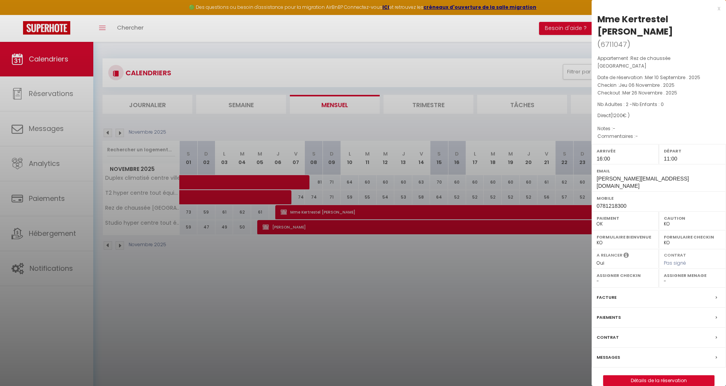
click at [240, 266] on div at bounding box center [363, 193] width 726 height 386
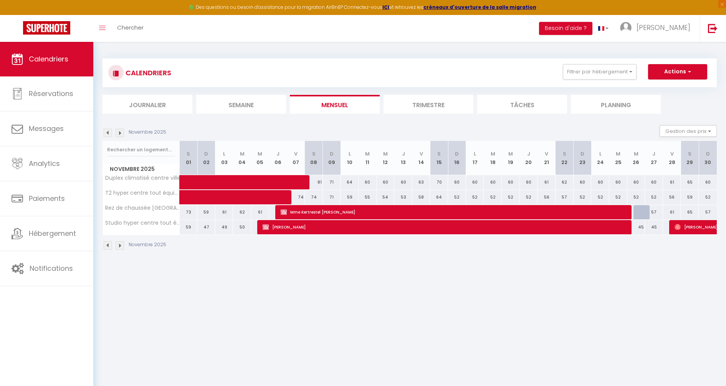
click at [111, 132] on img at bounding box center [108, 133] width 8 height 8
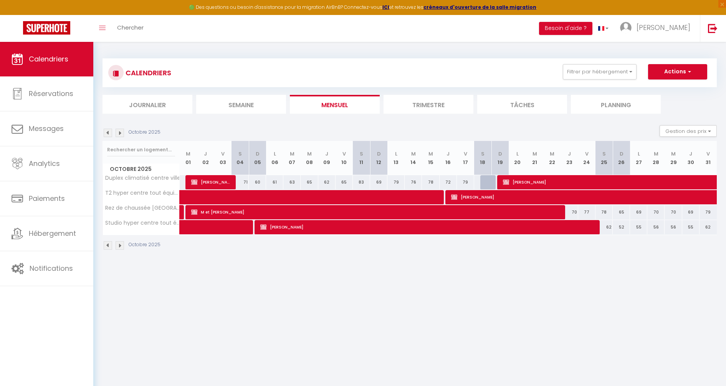
click at [110, 132] on img at bounding box center [108, 133] width 8 height 8
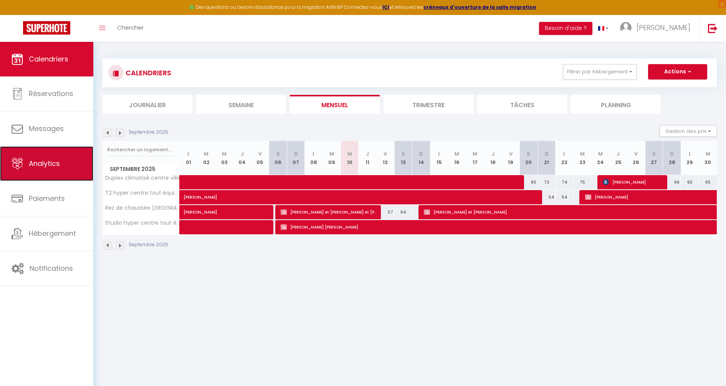
click at [64, 173] on link "Analytics" at bounding box center [46, 163] width 93 height 35
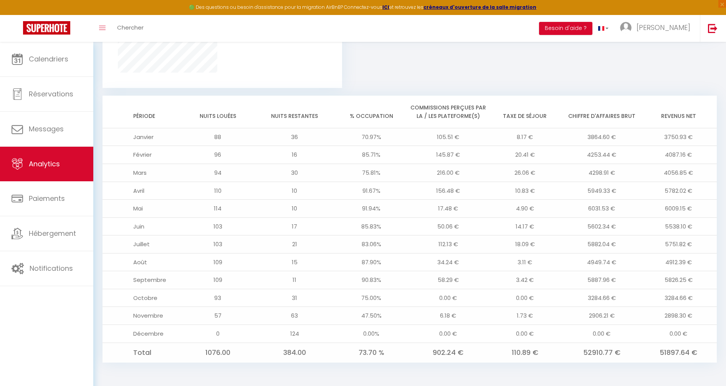
scroll to position [578, 0]
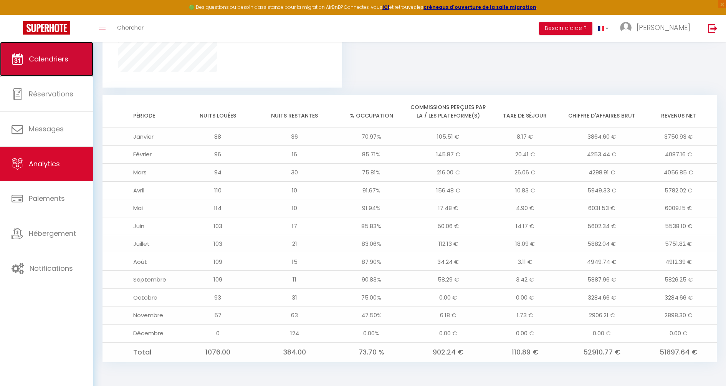
click at [62, 57] on span "Calendriers" at bounding box center [49, 59] width 40 height 10
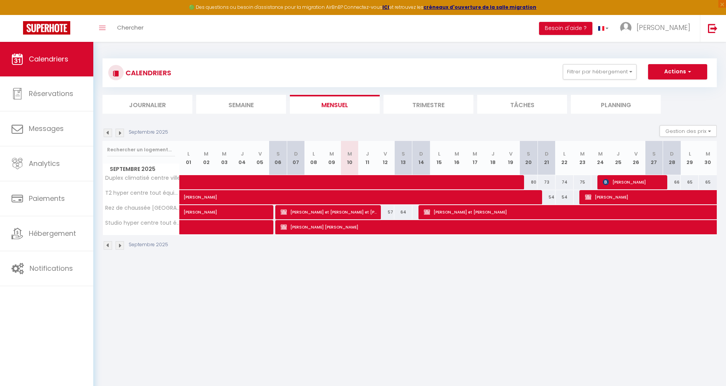
click at [122, 129] on img at bounding box center [120, 133] width 8 height 8
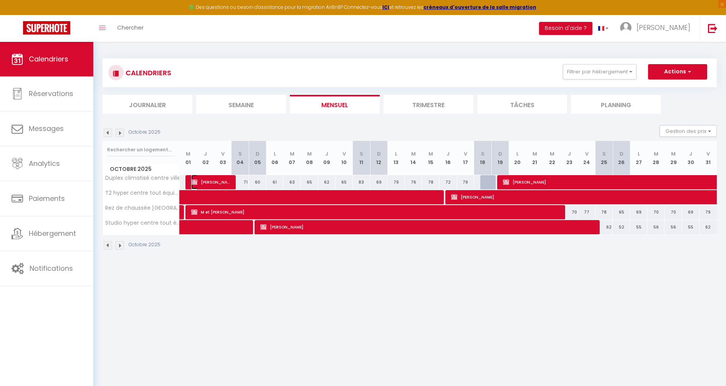
click at [197, 181] on img at bounding box center [194, 182] width 6 height 6
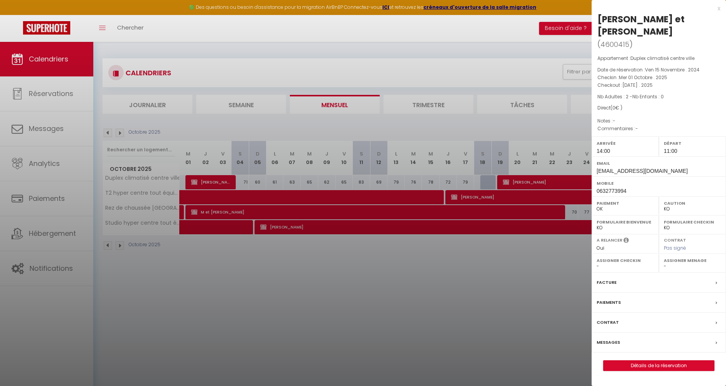
click at [183, 212] on div at bounding box center [363, 193] width 726 height 386
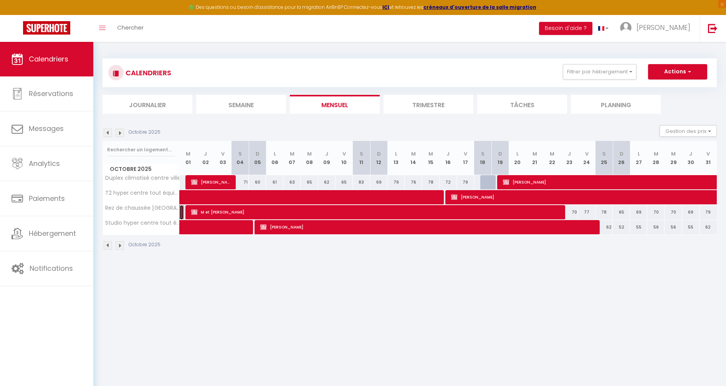
click at [180, 212] on link at bounding box center [182, 212] width 4 height 15
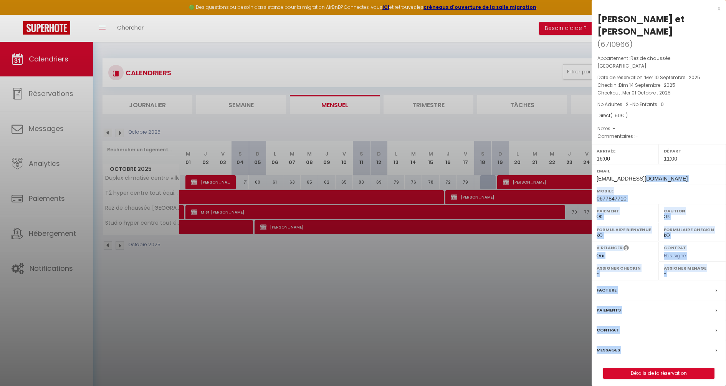
drag, startPoint x: 658, startPoint y: 172, endPoint x: 590, endPoint y: 173, distance: 67.6
click at [590, 173] on body "🟢 Des questions ou besoin d'assistance pour la migration AirBnB? Connectez-vous…" at bounding box center [363, 235] width 726 height 386
drag, startPoint x: 590, startPoint y: 173, endPoint x: 649, endPoint y: 172, distance: 58.4
click at [649, 172] on div "Email [EMAIL_ADDRESS][DOMAIN_NAME]" at bounding box center [659, 174] width 134 height 20
click at [645, 171] on div "Email [EMAIL_ADDRESS][DOMAIN_NAME]" at bounding box center [659, 174] width 134 height 20
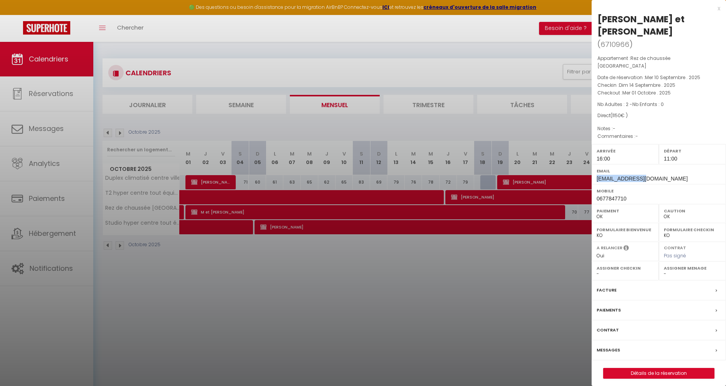
drag, startPoint x: 644, startPoint y: 169, endPoint x: 596, endPoint y: 170, distance: 48.0
click at [596, 170] on div "Email [EMAIL_ADDRESS][DOMAIN_NAME]" at bounding box center [659, 174] width 134 height 20
copy span "[EMAIL_ADDRESS][DOMAIN_NAME]"
click at [317, 257] on div at bounding box center [363, 193] width 726 height 386
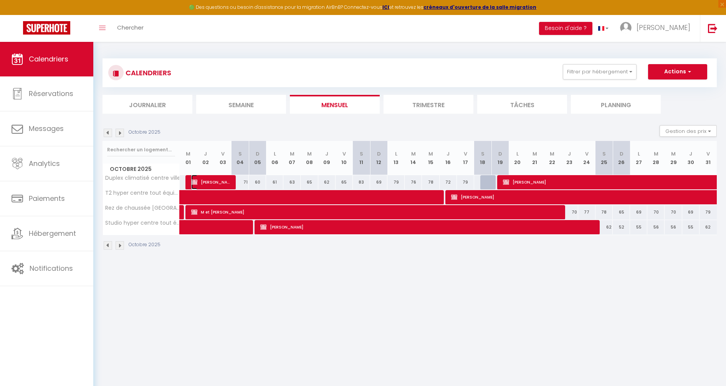
click at [205, 182] on span "[PERSON_NAME] et [PERSON_NAME]" at bounding box center [211, 182] width 40 height 15
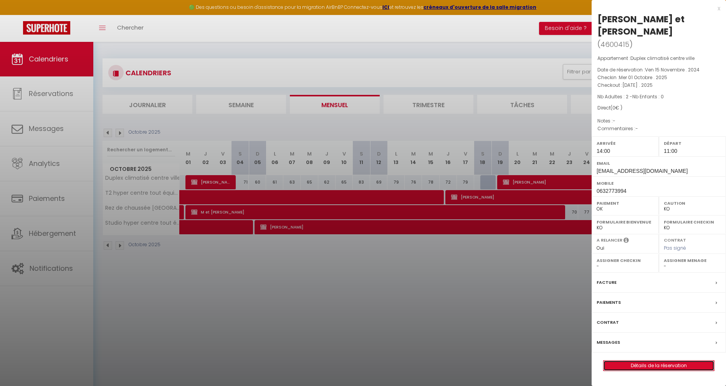
click at [672, 363] on link "Détails de la réservation" at bounding box center [658, 365] width 111 height 10
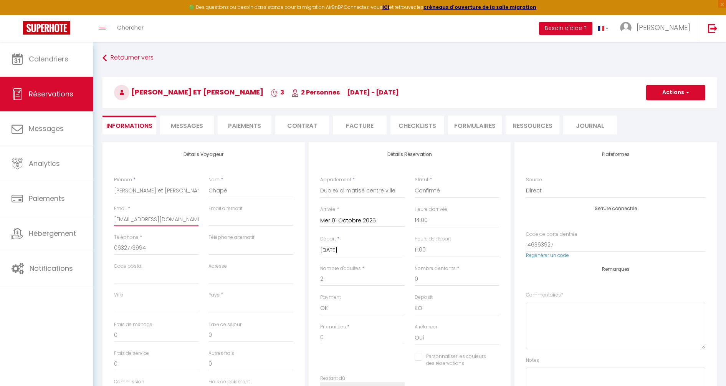
drag, startPoint x: 191, startPoint y: 217, endPoint x: 109, endPoint y: 216, distance: 82.1
click at [109, 216] on div "Email * [EMAIL_ADDRESS][DOMAIN_NAME]" at bounding box center [156, 219] width 94 height 29
paste input "[EMAIL_ADDRESS][DOMAIN_NAME]"
click at [153, 246] on input "0632773994" at bounding box center [156, 248] width 84 height 14
drag, startPoint x: 155, startPoint y: 246, endPoint x: 113, endPoint y: 242, distance: 41.6
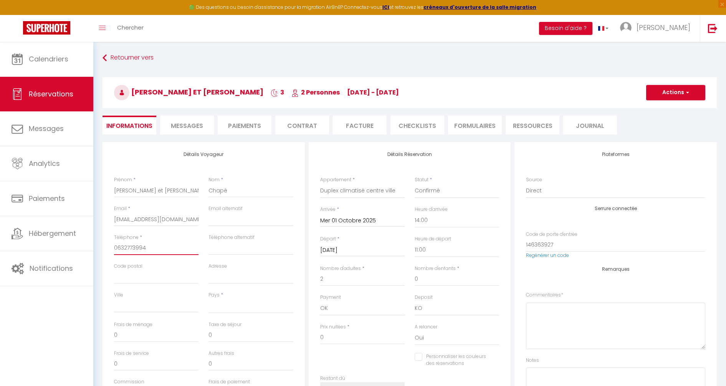
click at [113, 242] on div "Téléphone * [PHONE_NUMBER]" at bounding box center [156, 248] width 94 height 29
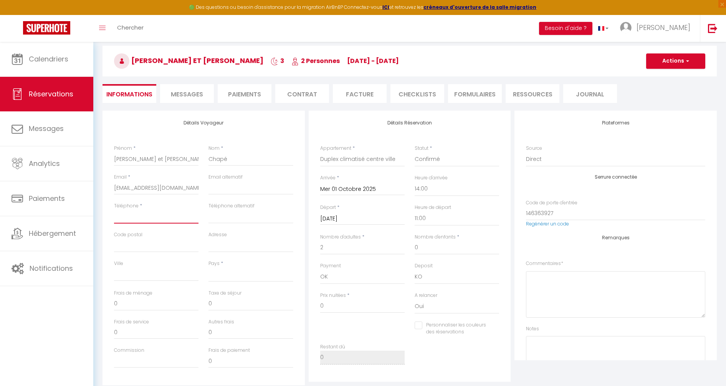
scroll to position [48, 0]
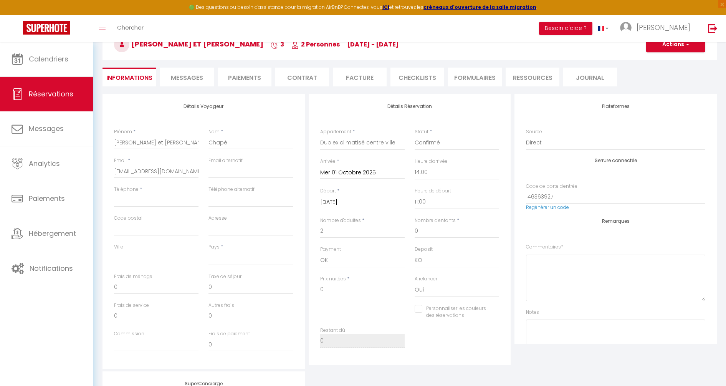
click at [196, 77] on span "Messages" at bounding box center [187, 77] width 32 height 9
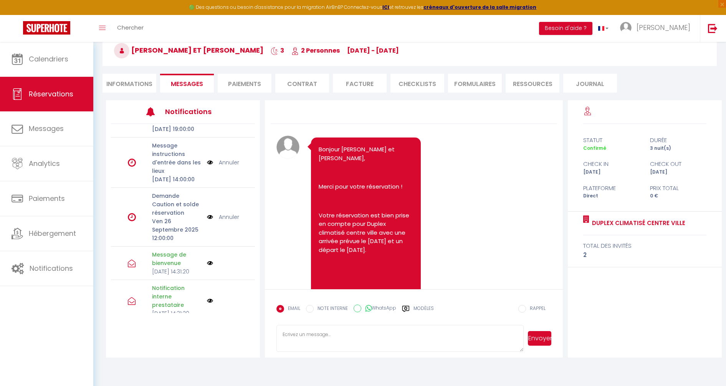
scroll to position [88, 0]
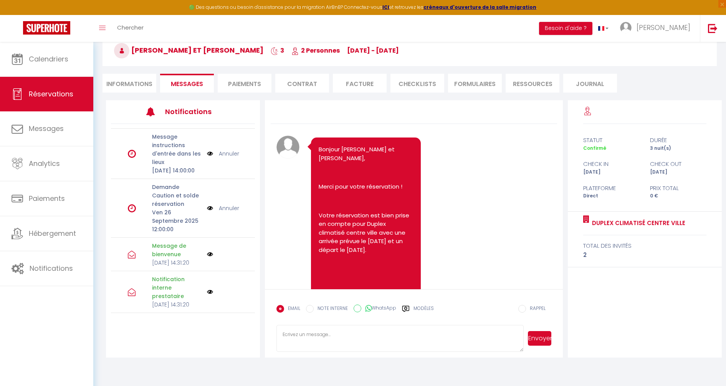
click at [224, 204] on link "Annuler" at bounding box center [229, 208] width 20 height 8
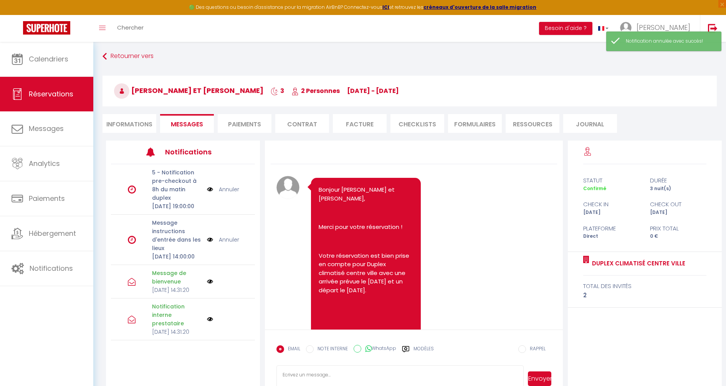
scroll to position [0, 0]
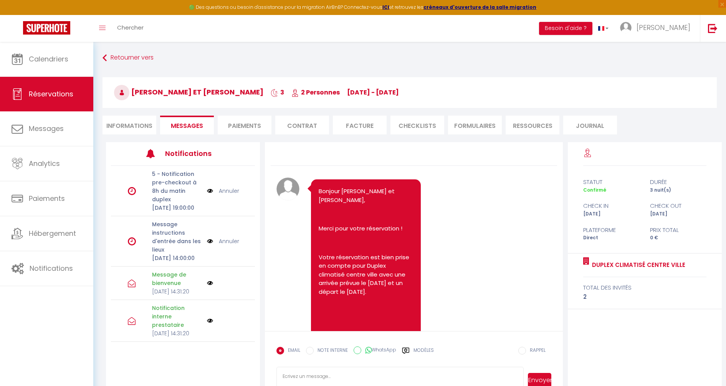
click at [143, 125] on li "Informations" at bounding box center [129, 125] width 54 height 19
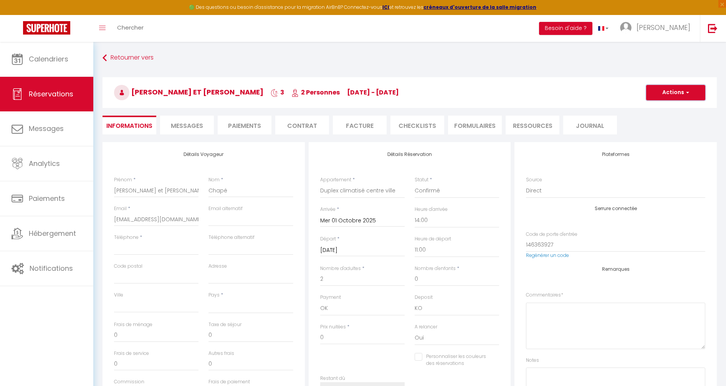
click at [675, 94] on button "Actions" at bounding box center [675, 92] width 59 height 15
click at [664, 106] on link "Enregistrer" at bounding box center [668, 109] width 61 height 10
click at [135, 247] on input "Téléphone" at bounding box center [156, 248] width 84 height 14
paste input "0677847710"
click at [668, 93] on button "Actions" at bounding box center [675, 92] width 59 height 15
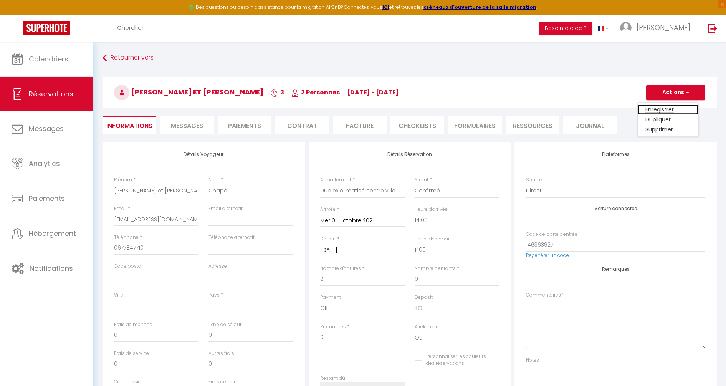
click at [666, 107] on link "Enregistrer" at bounding box center [668, 109] width 61 height 10
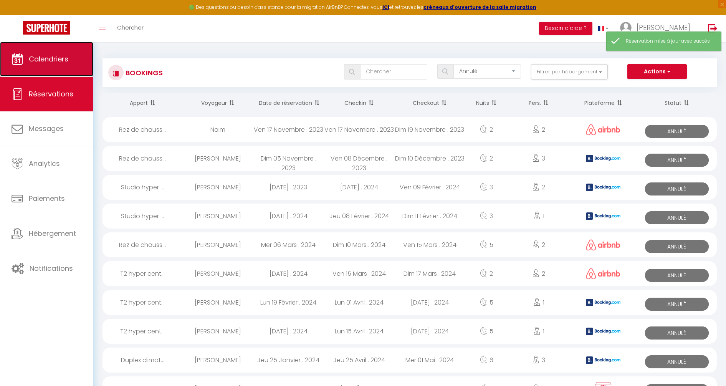
click at [59, 62] on span "Calendriers" at bounding box center [49, 59] width 40 height 10
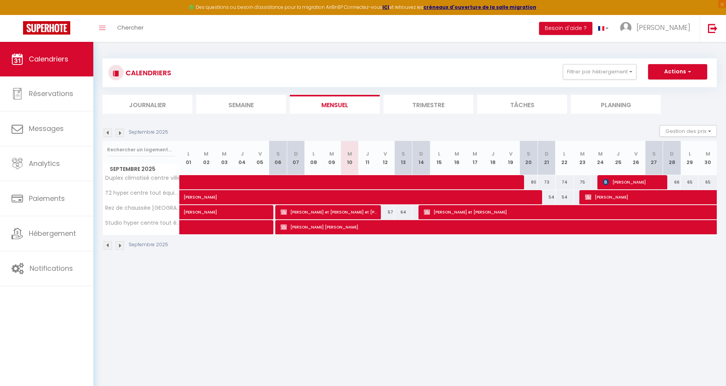
click at [122, 131] on img at bounding box center [120, 133] width 8 height 8
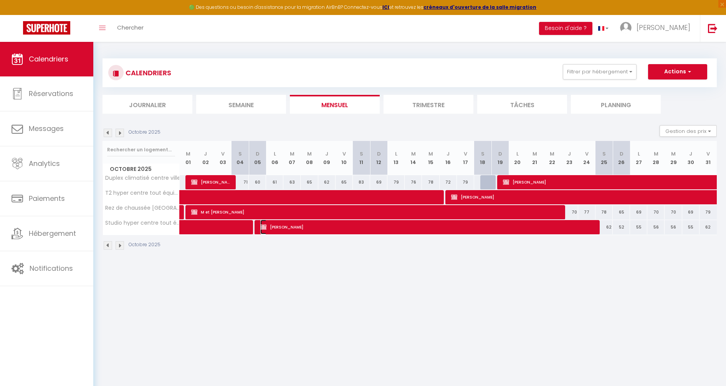
click at [338, 230] on span "[PERSON_NAME]" at bounding box center [427, 227] width 334 height 15
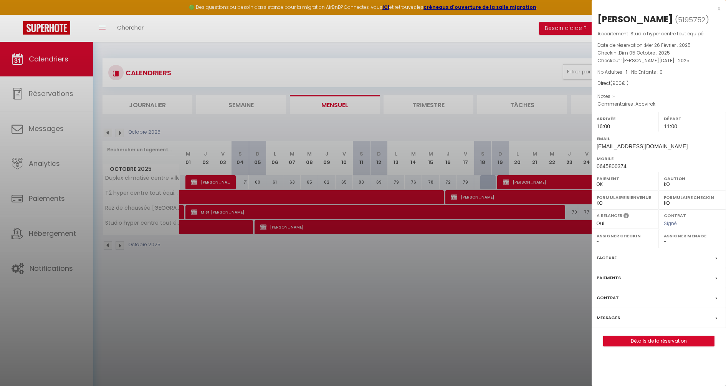
click at [265, 263] on div at bounding box center [363, 193] width 726 height 386
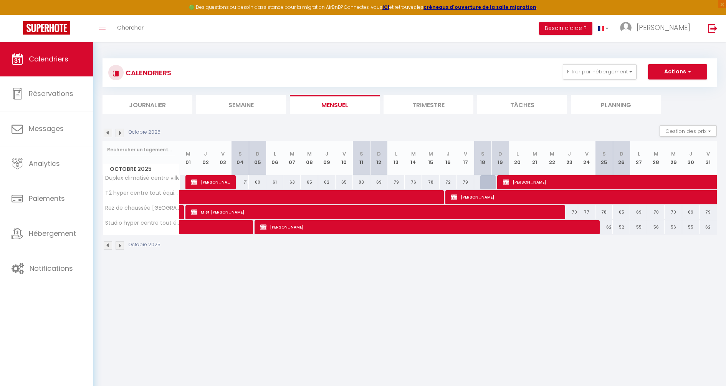
click at [123, 131] on img at bounding box center [120, 133] width 8 height 8
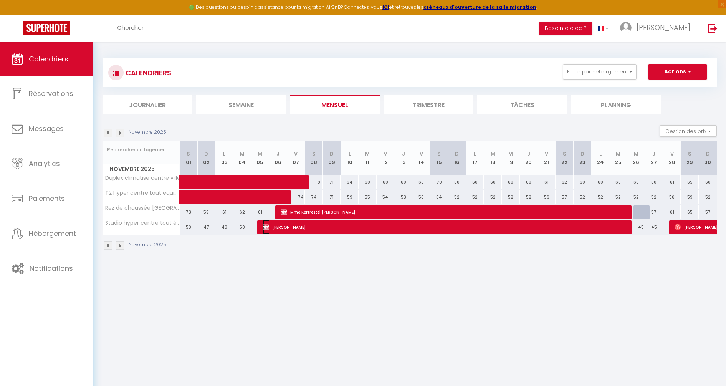
click at [301, 233] on span "[PERSON_NAME]" at bounding box center [446, 227] width 367 height 15
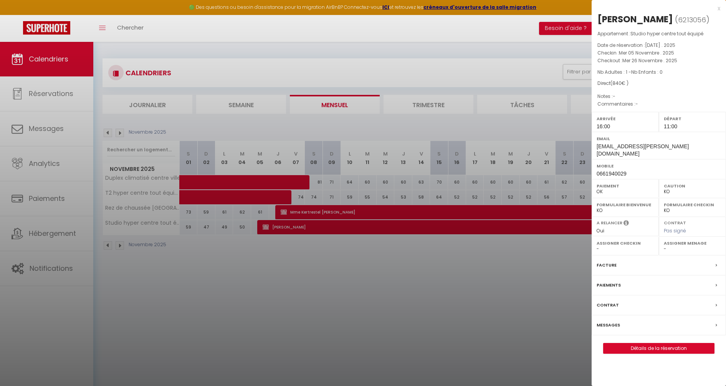
click at [301, 273] on div at bounding box center [363, 193] width 726 height 386
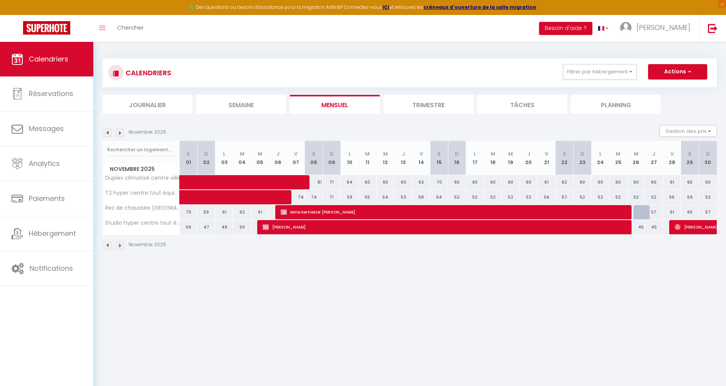
click at [121, 134] on img at bounding box center [120, 133] width 8 height 8
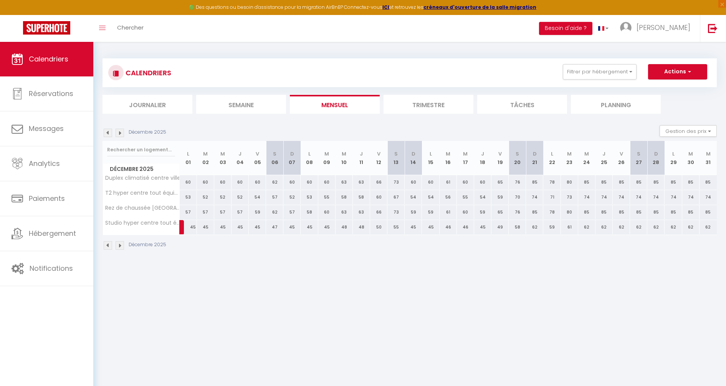
click at [109, 132] on img at bounding box center [108, 133] width 8 height 8
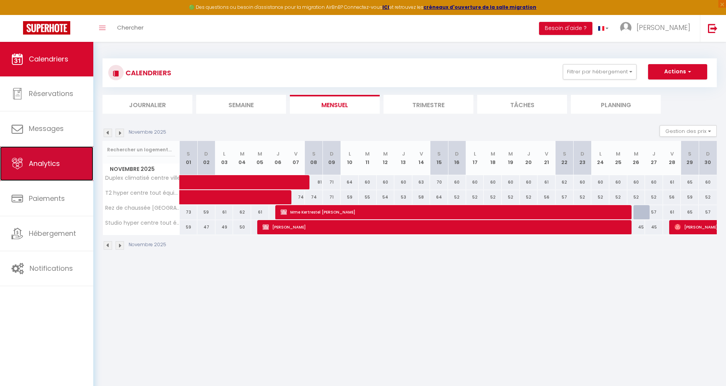
click at [52, 165] on span "Analytics" at bounding box center [44, 164] width 31 height 10
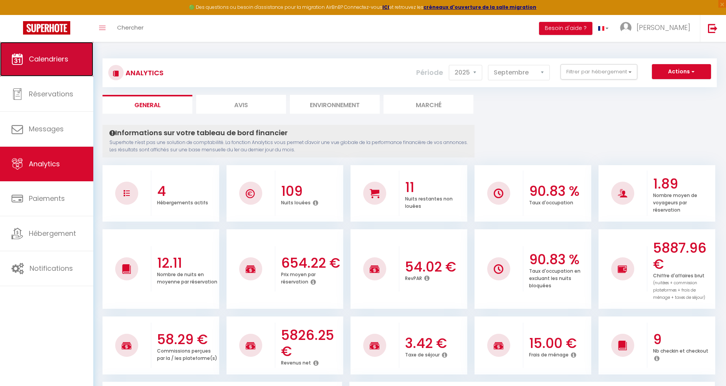
click at [31, 53] on link "Calendriers" at bounding box center [46, 59] width 93 height 35
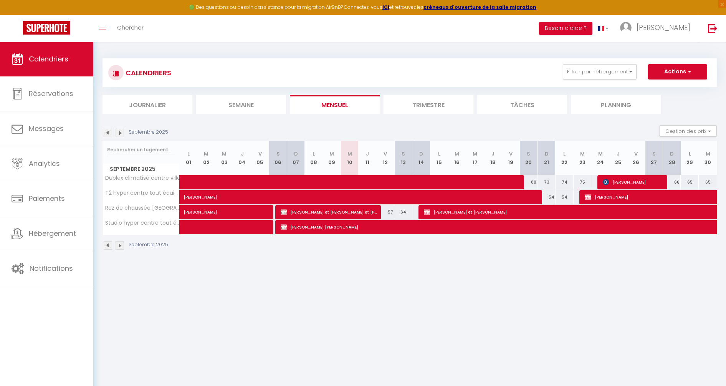
click at [121, 135] on img at bounding box center [120, 133] width 8 height 8
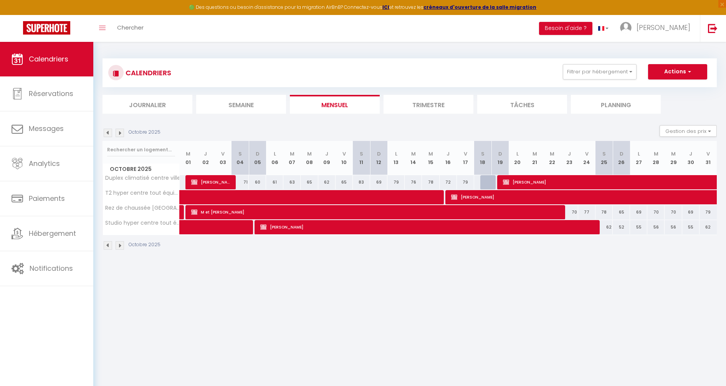
click at [121, 135] on img at bounding box center [120, 133] width 8 height 8
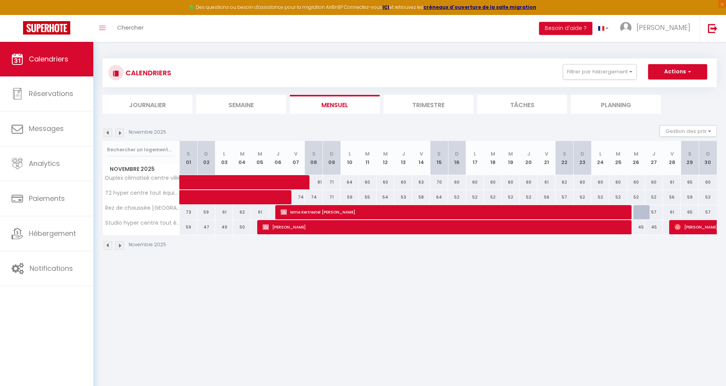
click at [121, 135] on img at bounding box center [120, 133] width 8 height 8
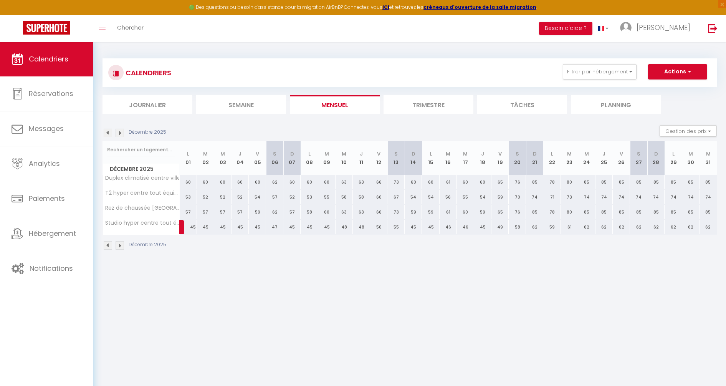
click at [108, 132] on img at bounding box center [108, 133] width 8 height 8
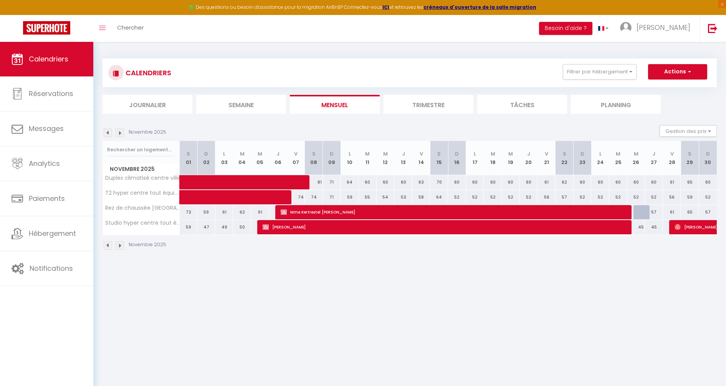
click at [109, 132] on img at bounding box center [108, 133] width 8 height 8
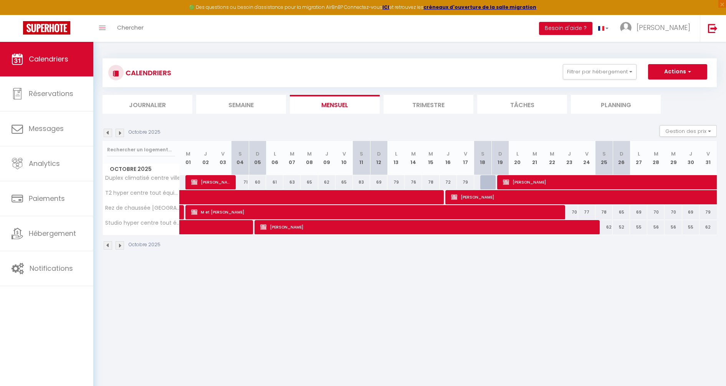
click at [109, 132] on img at bounding box center [108, 133] width 8 height 8
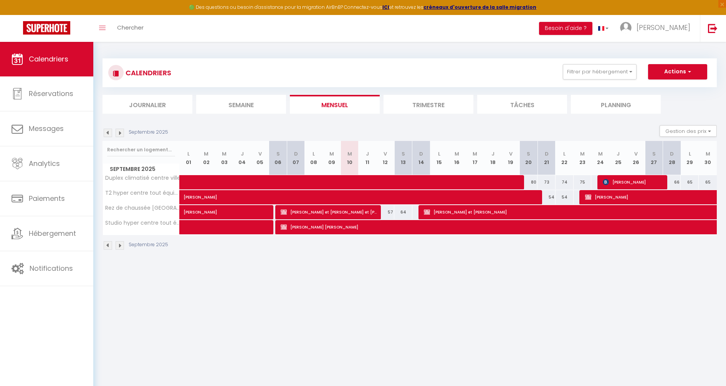
click at [117, 135] on img at bounding box center [120, 133] width 8 height 8
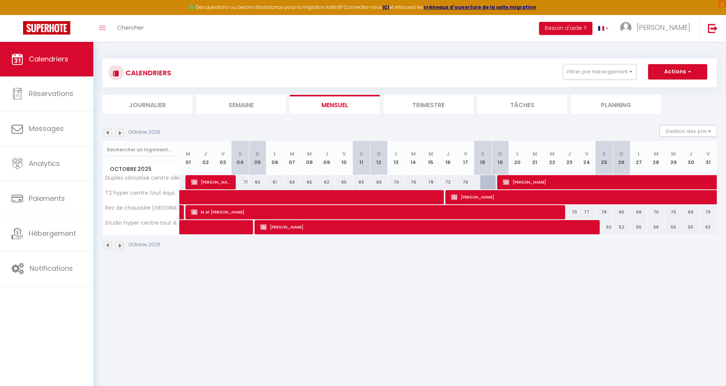
click at [319, 307] on body "🟢 Des questions ou besoin d'assistance pour la migration AirBnB? Connectez-vous…" at bounding box center [363, 235] width 726 height 386
click at [182, 211] on link at bounding box center [182, 212] width 4 height 15
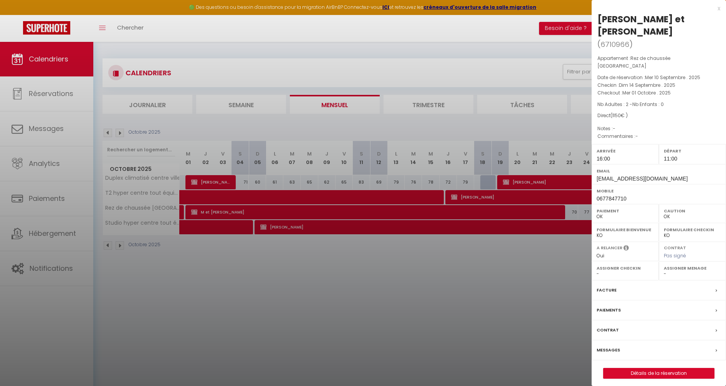
click at [318, 277] on div at bounding box center [363, 193] width 726 height 386
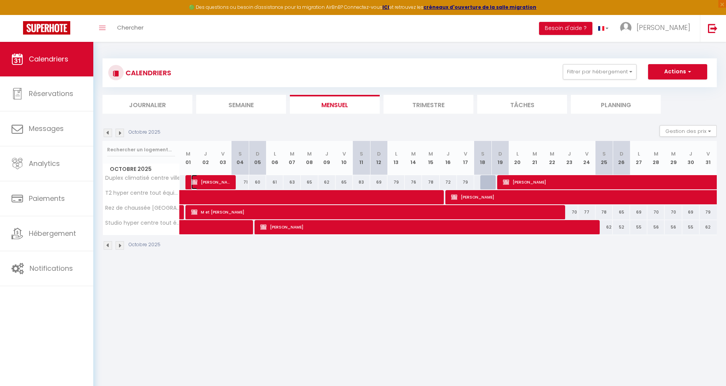
click at [213, 179] on span "[PERSON_NAME] et [PERSON_NAME]" at bounding box center [211, 182] width 40 height 15
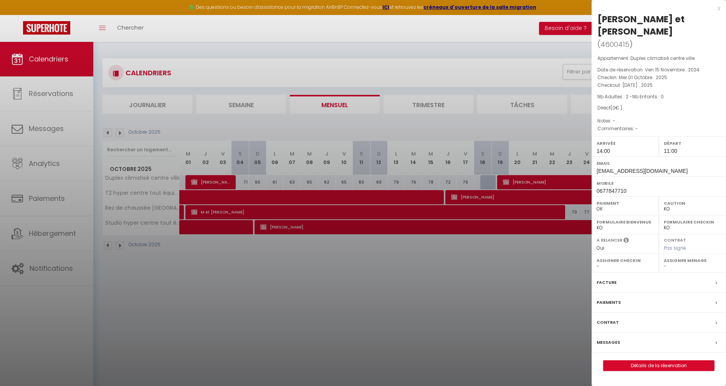
click at [277, 303] on div at bounding box center [363, 193] width 726 height 386
